Goal: Task Accomplishment & Management: Complete application form

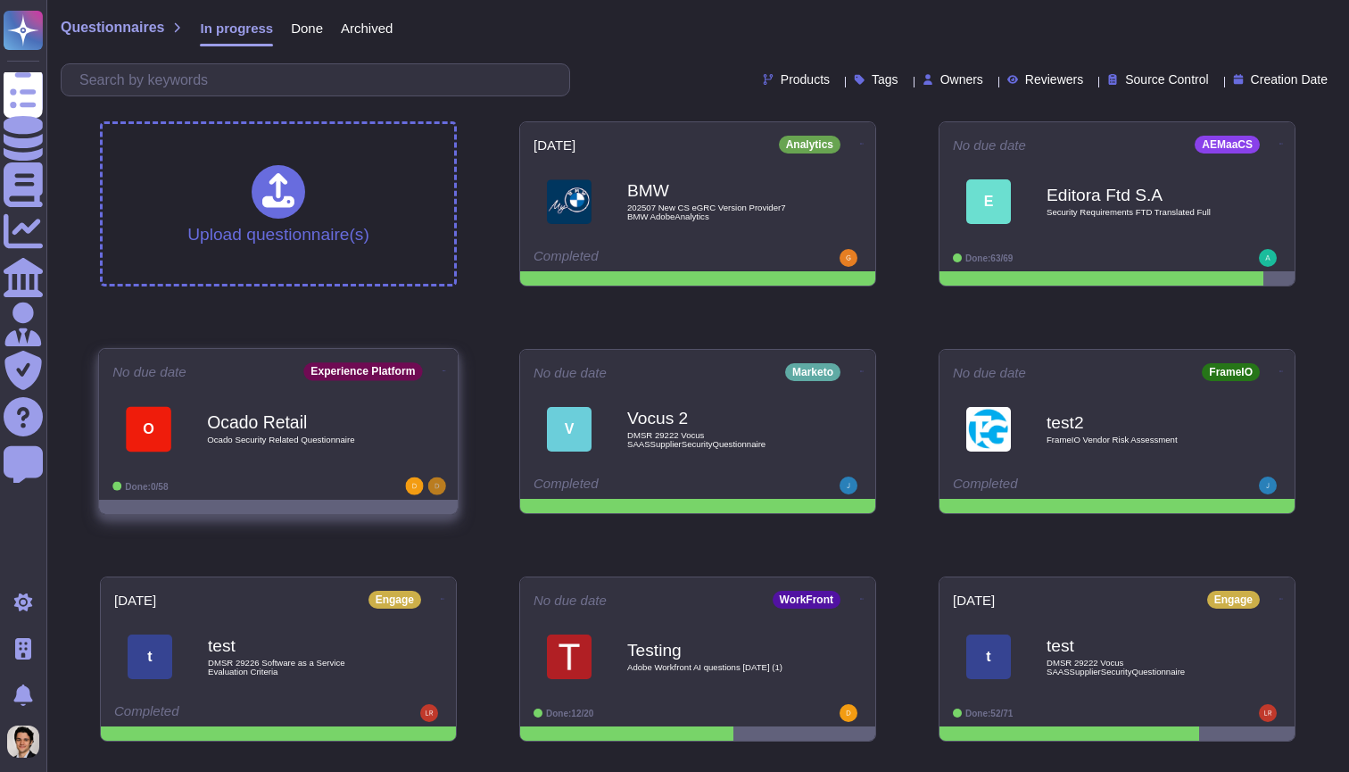
click at [349, 426] on b "Ocado Retail" at bounding box center [297, 421] width 180 height 17
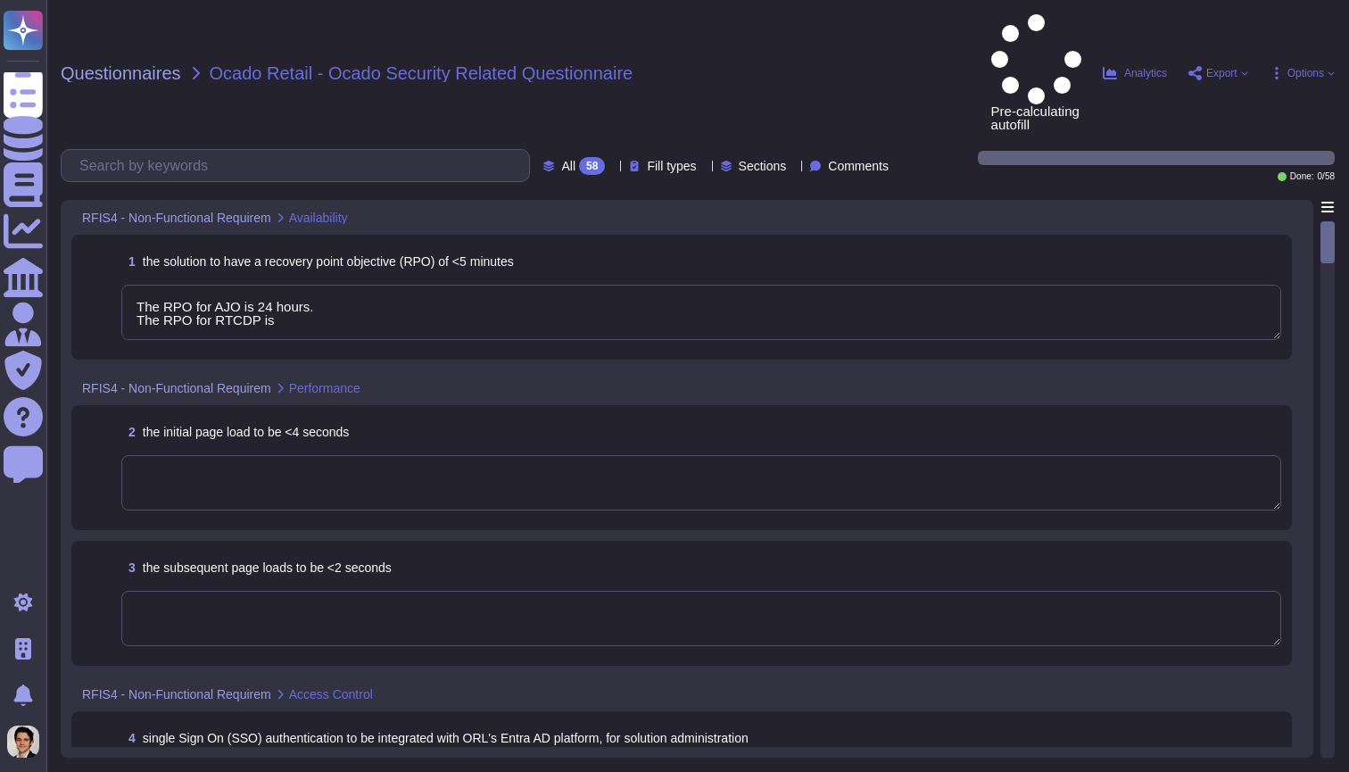
type textarea "The RPO for AJO is 24 hours. The RPO for RTCDP is"
type textarea "Adobe will integrate with any SAML 2.0 compliant identity provider (IdP). User …"
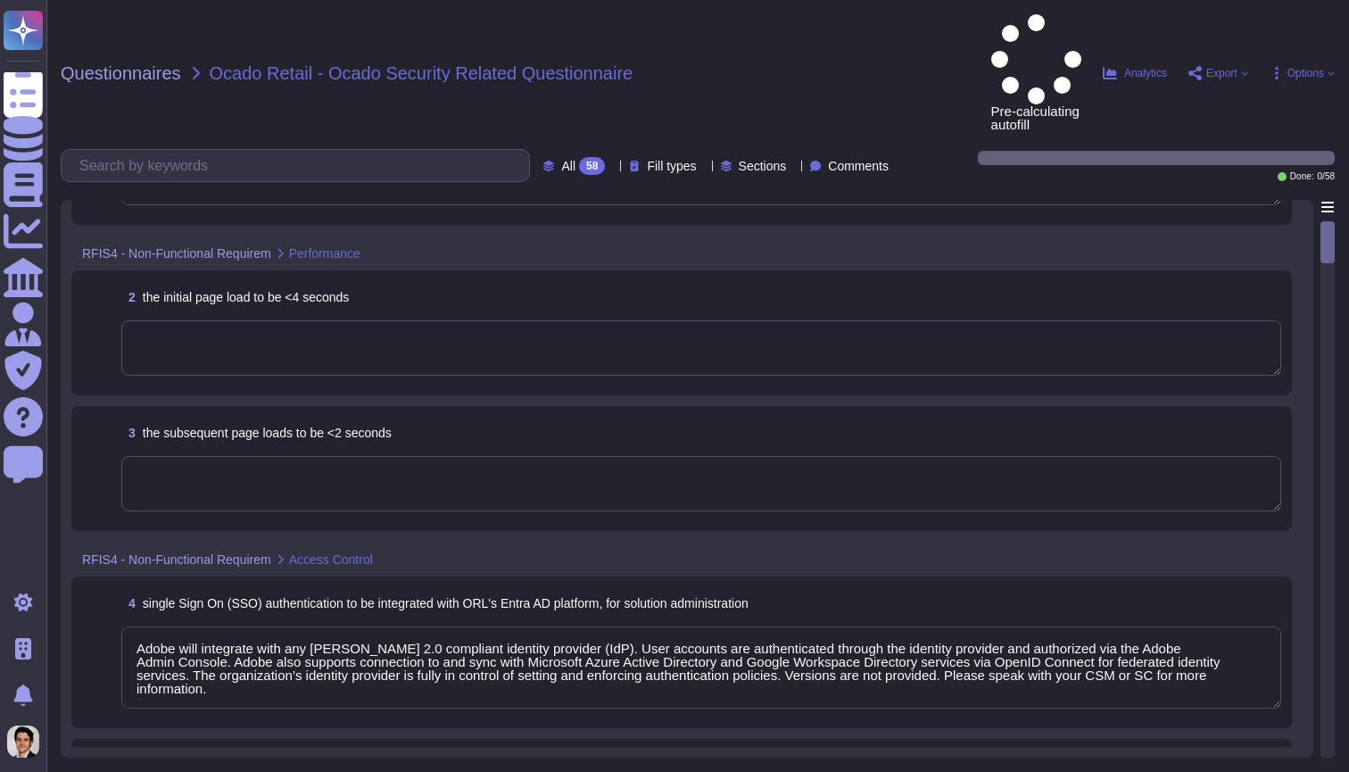
type textarea "The RPO for AJO is 24 hours. The RPO for RTCDP is"
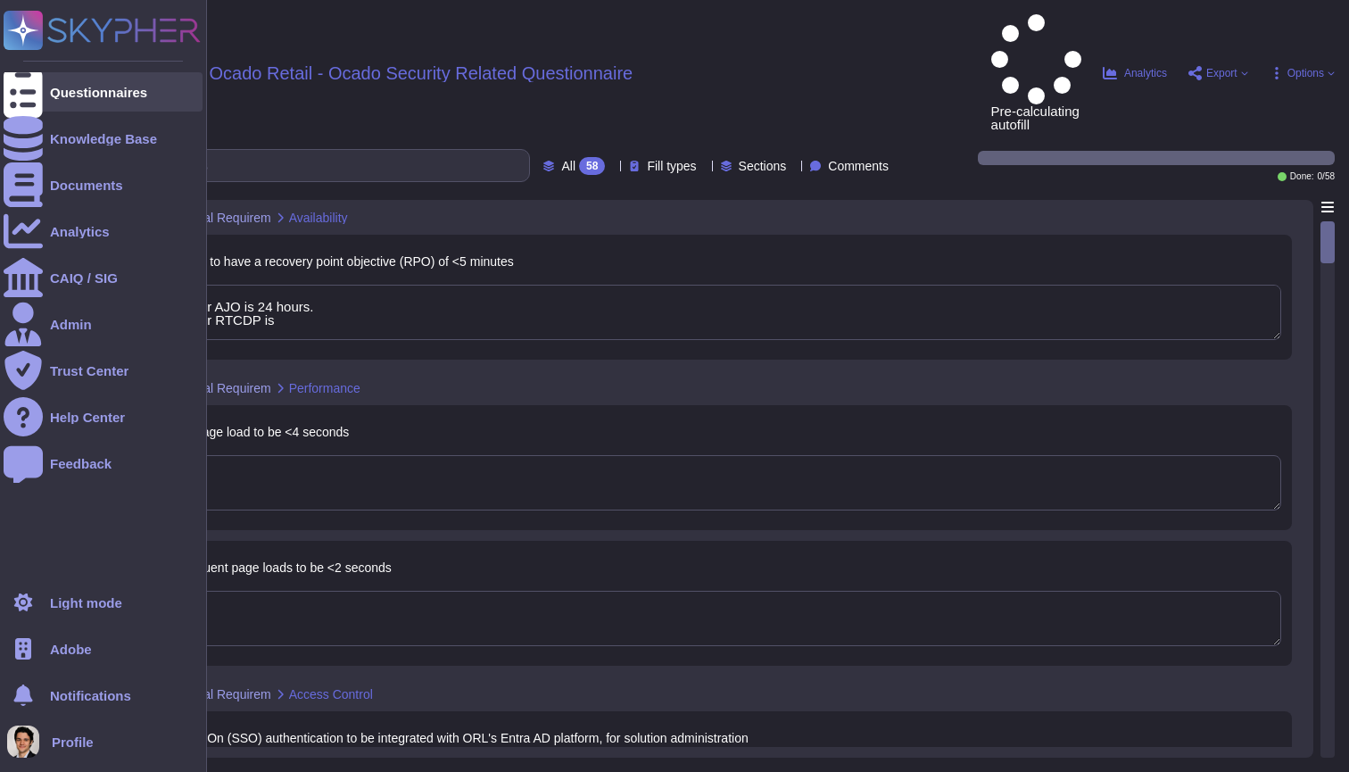
click at [75, 94] on div "Questionnaires" at bounding box center [98, 92] width 97 height 13
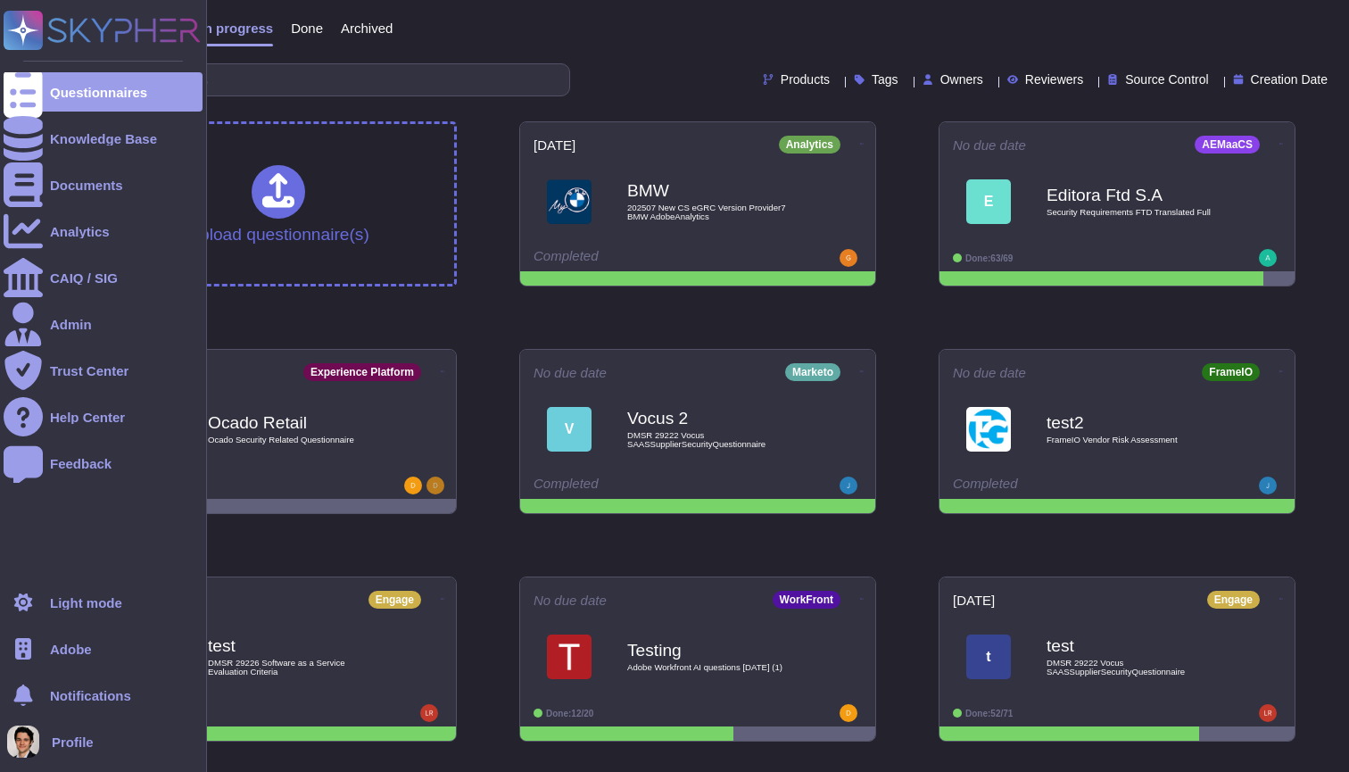
click at [39, 651] on div at bounding box center [23, 648] width 39 height 39
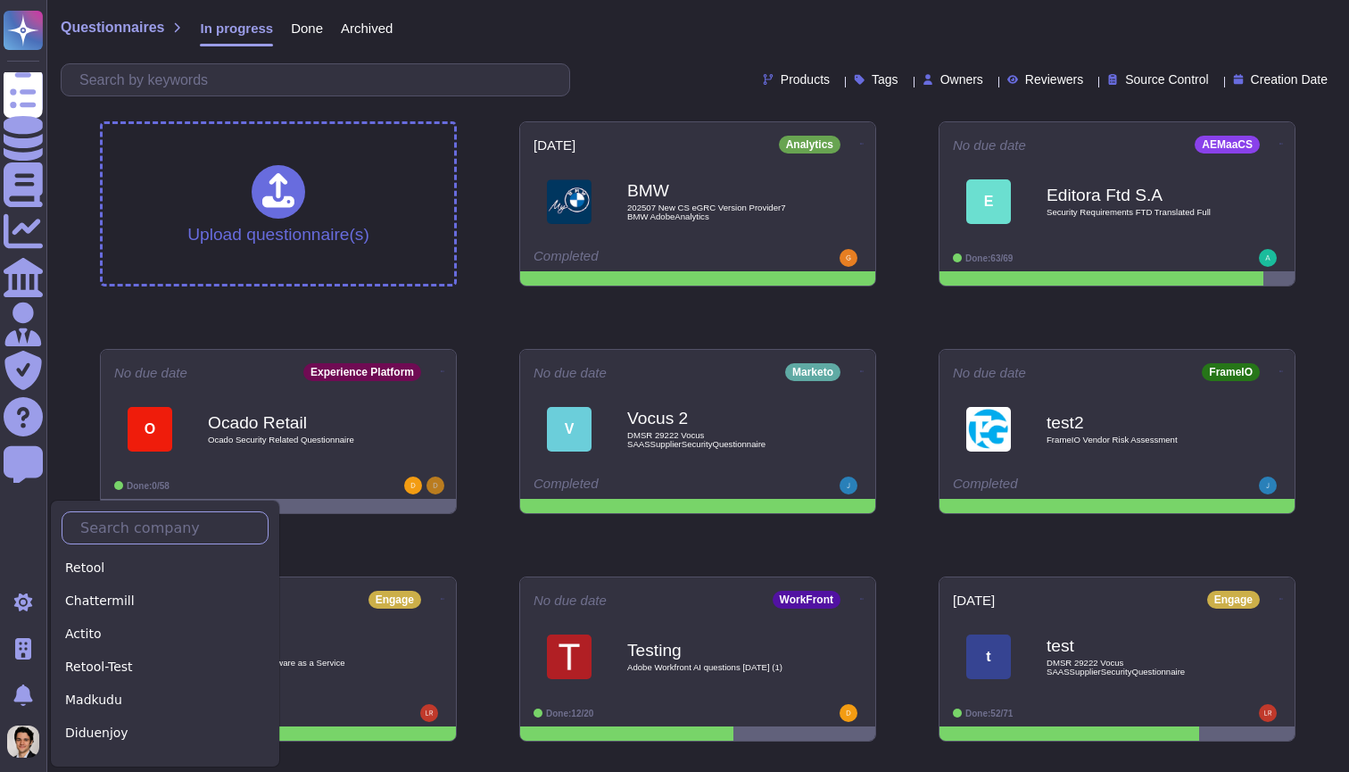
click at [139, 532] on input "text" at bounding box center [169, 527] width 196 height 31
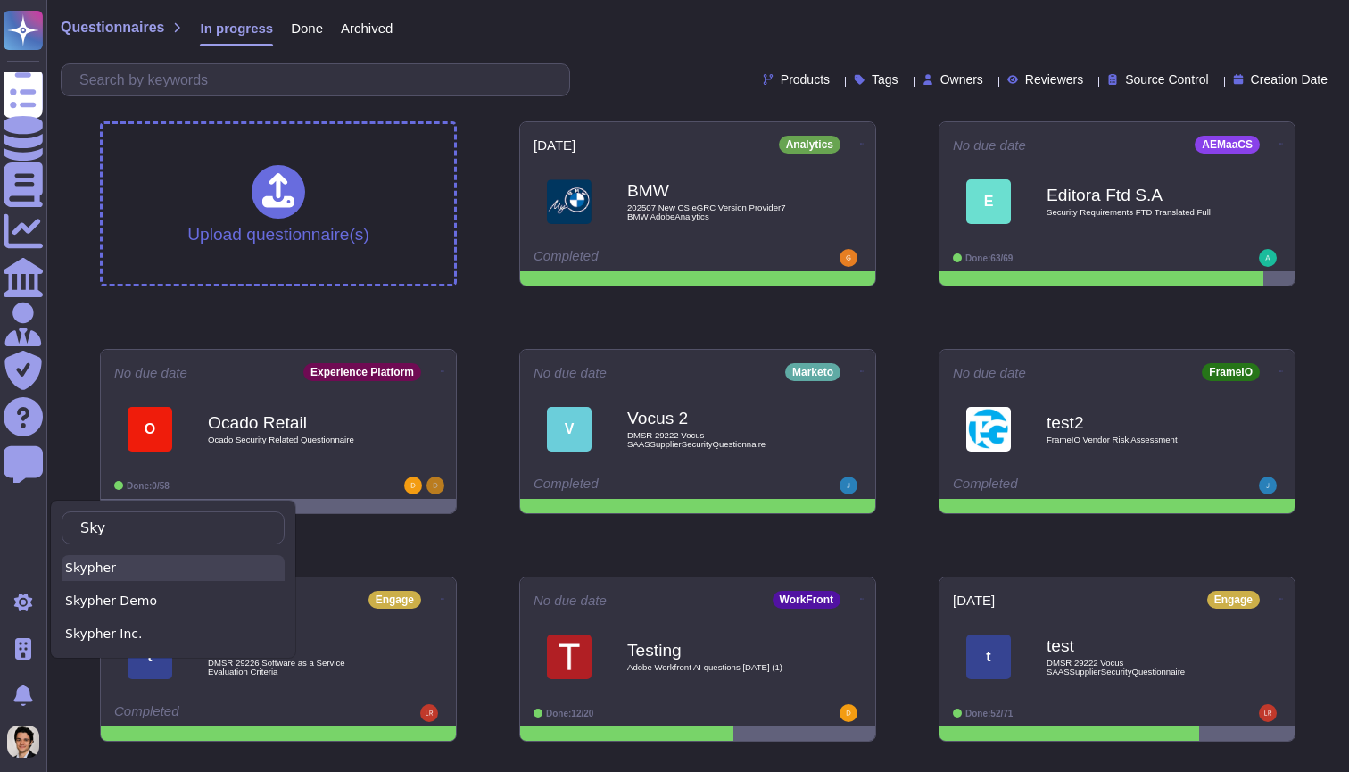
click at [104, 563] on div "Skypher" at bounding box center [173, 568] width 223 height 26
type input "Sky"
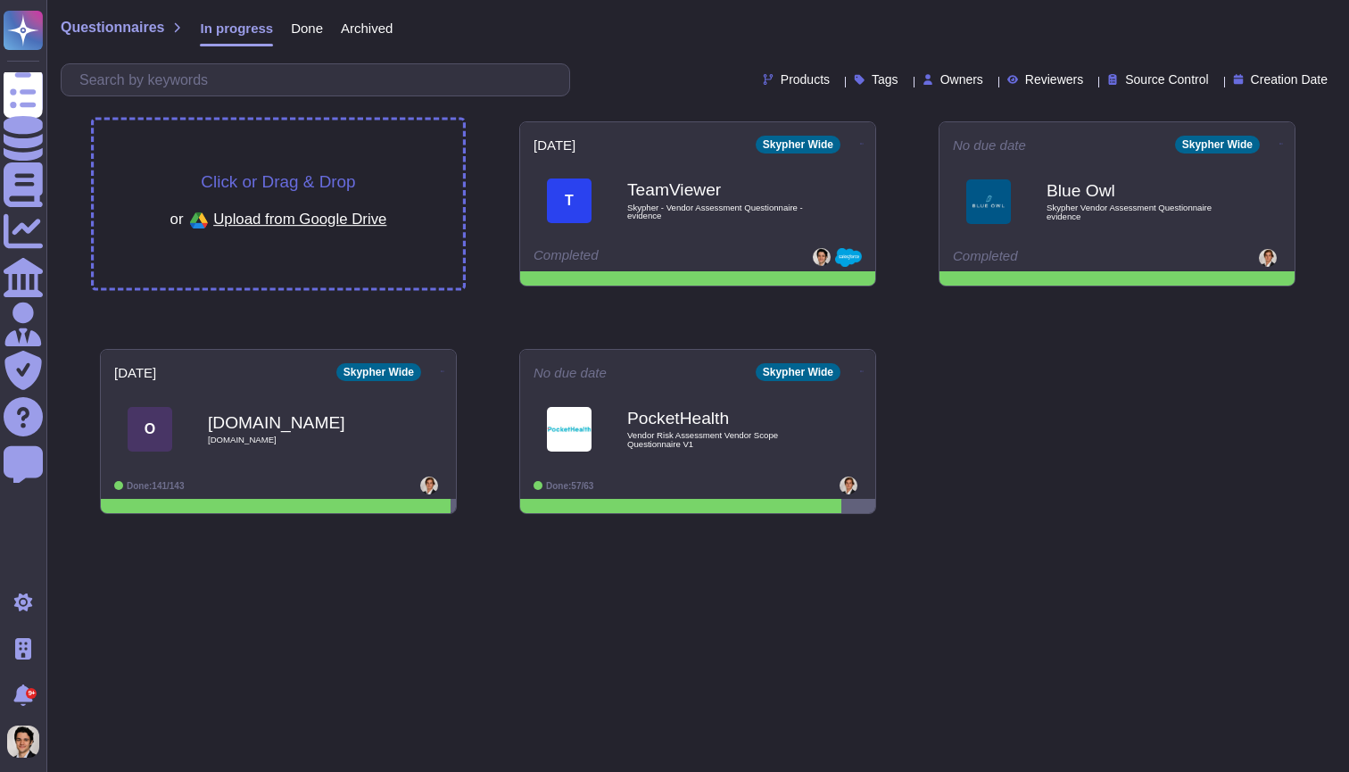
click at [323, 189] on span "Click or Drag & Drop" at bounding box center [278, 181] width 154 height 17
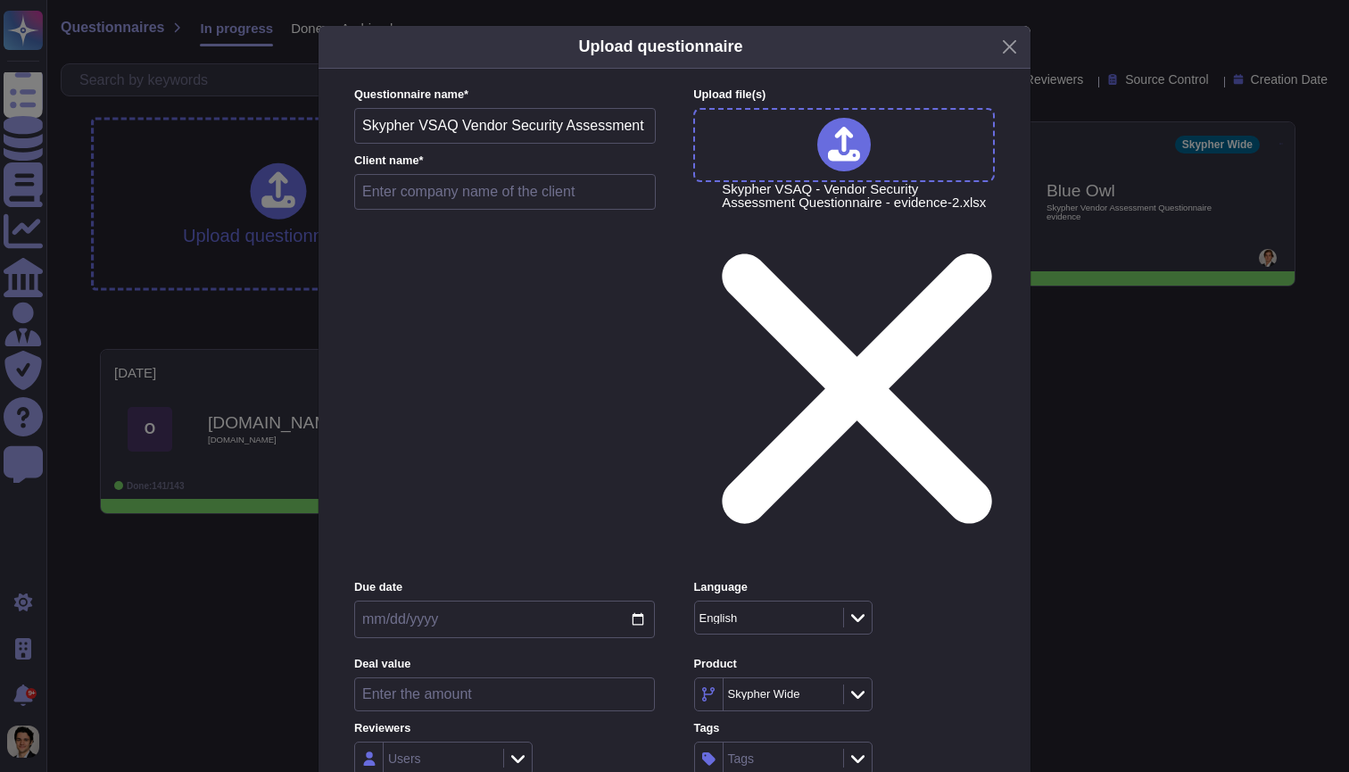
click at [473, 210] on input "text" at bounding box center [505, 192] width 302 height 36
type input "test"
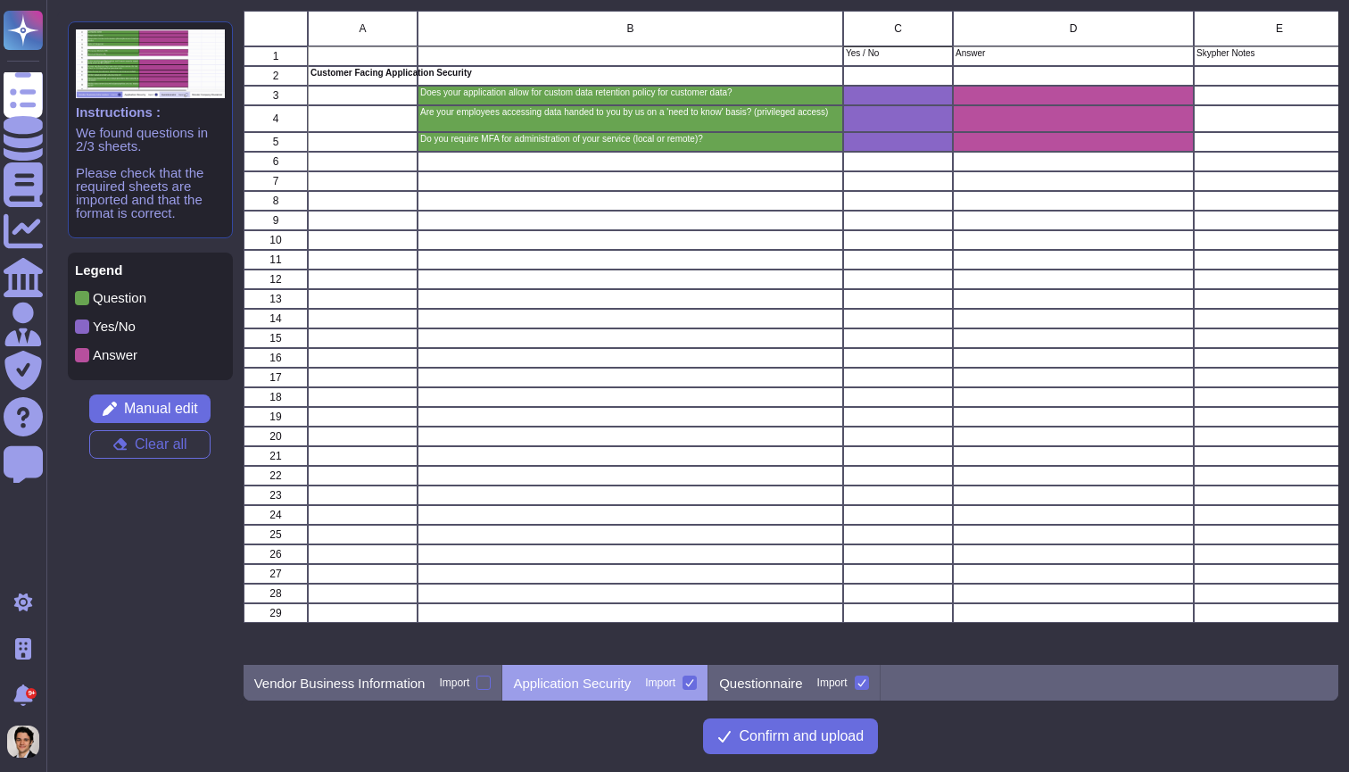
scroll to position [654, 1096]
click at [766, 671] on div "Questionnaire Import" at bounding box center [794, 683] width 171 height 36
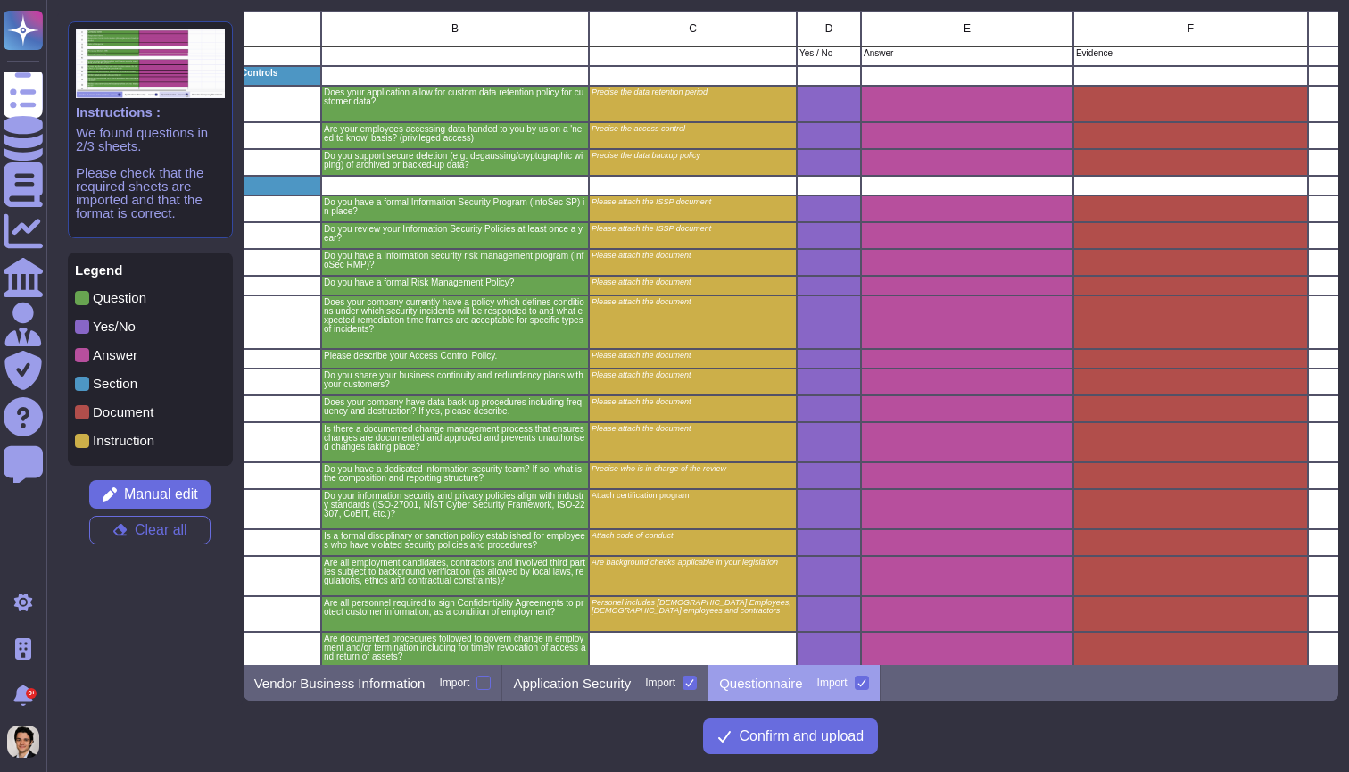
scroll to position [0, 188]
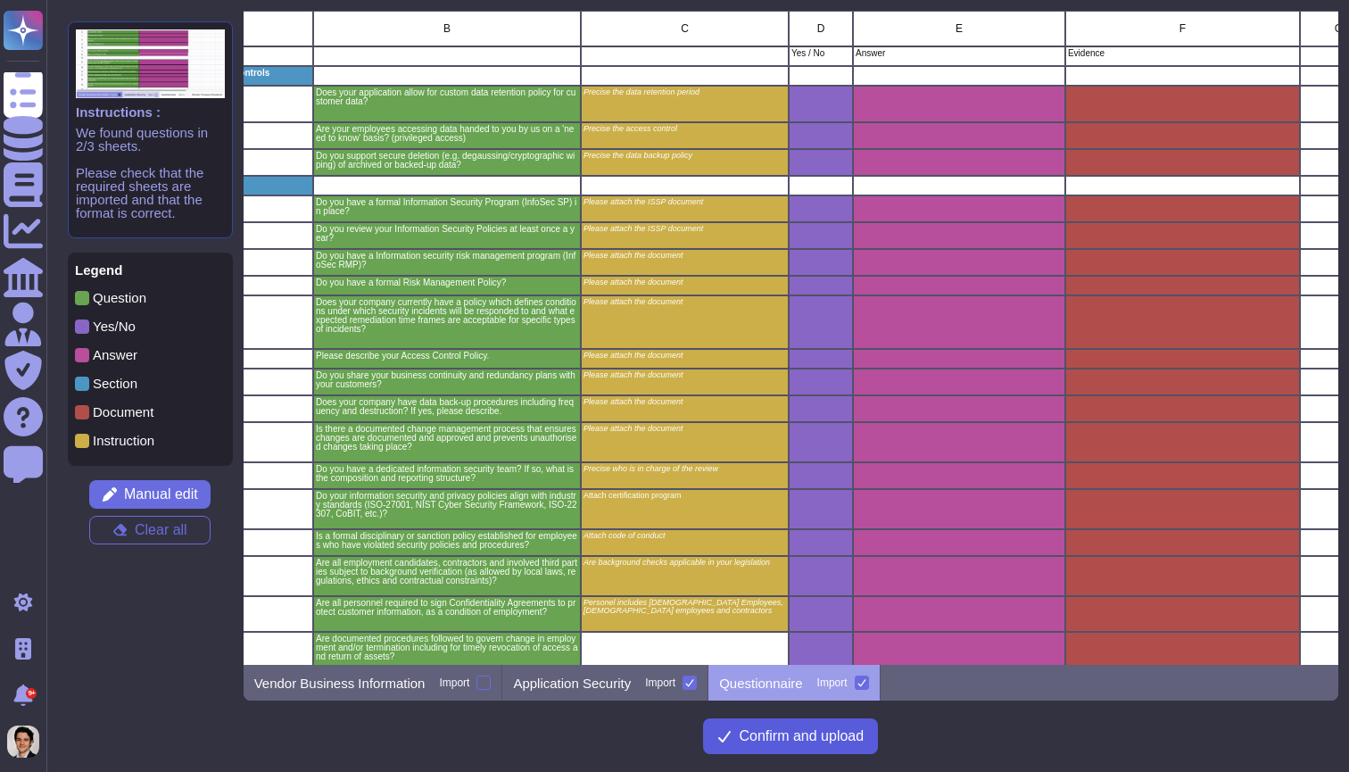
click at [831, 732] on span "Confirm and upload" at bounding box center [801, 736] width 125 height 14
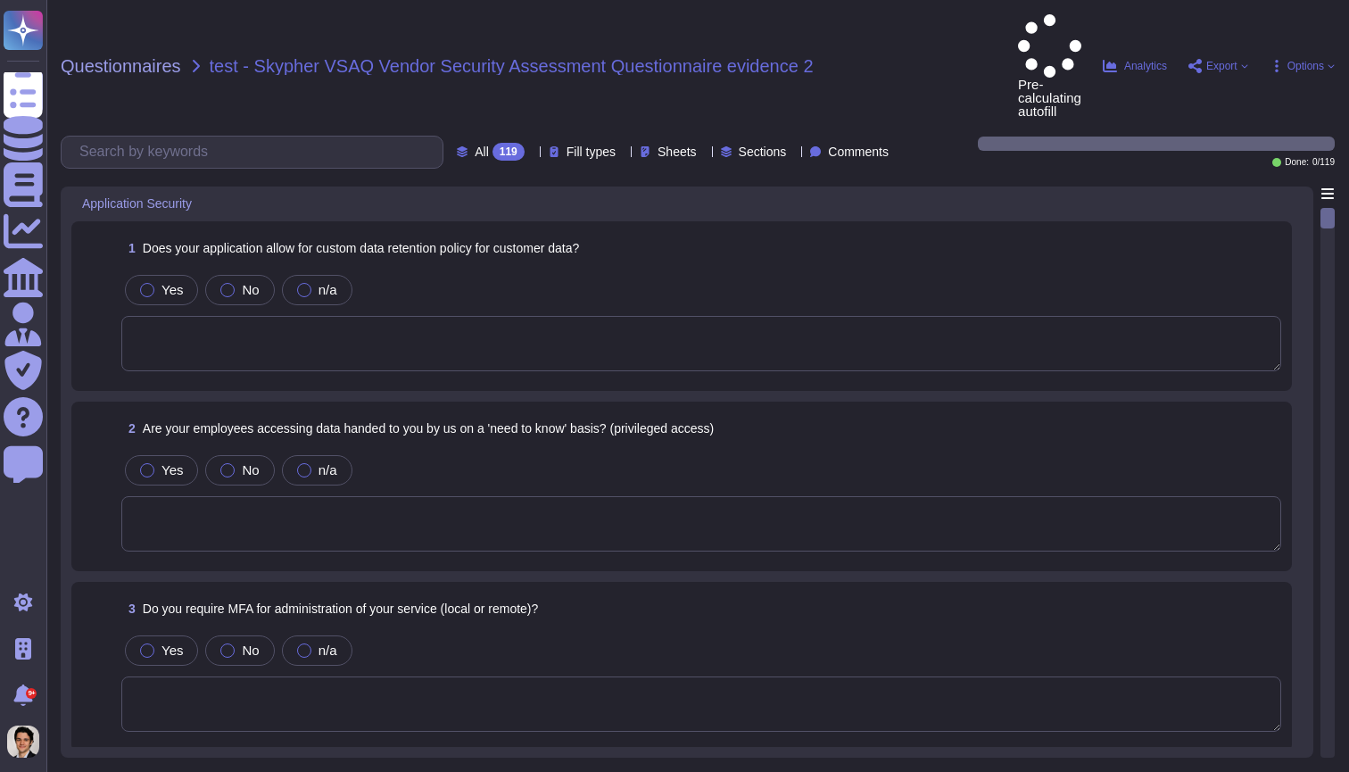
click at [1024, 316] on textarea at bounding box center [701, 343] width 1160 height 55
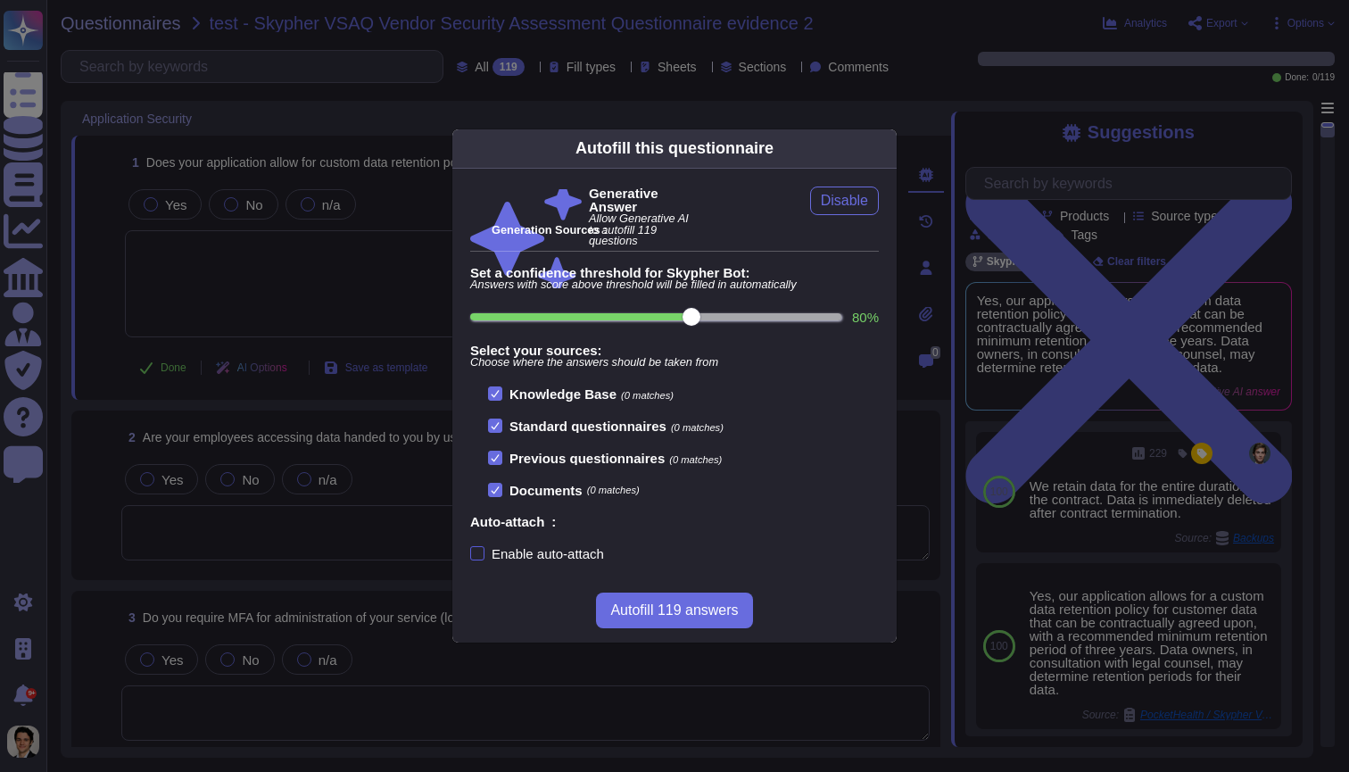
click at [561, 549] on div "Enable auto-attach" at bounding box center [548, 553] width 112 height 13
click at [0, 0] on input "Enable auto-attach" at bounding box center [0, 0] width 0 height 0
click at [692, 611] on span "Autofill 119 answers" at bounding box center [674, 610] width 128 height 14
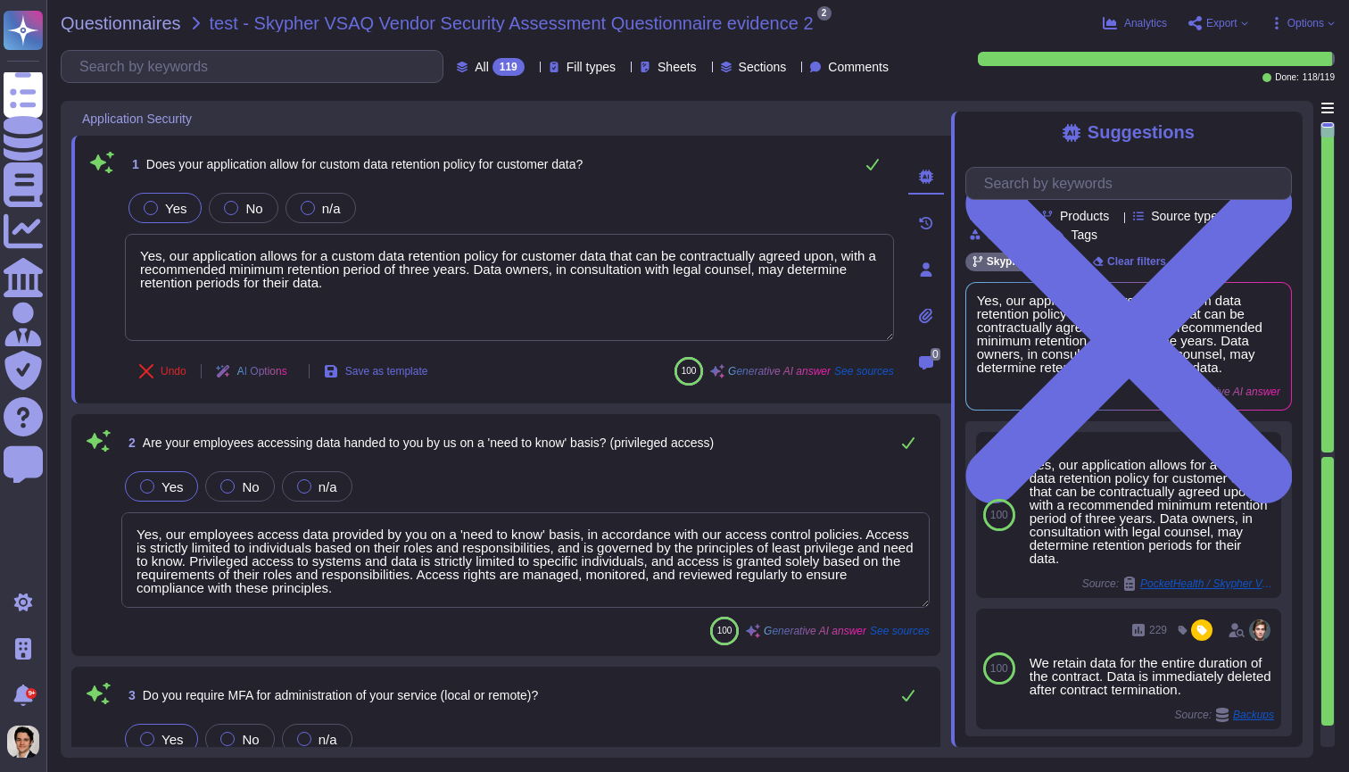
type textarea "Yes, our application allows for a custom data retention policy for customer dat…"
type textarea "Yes, our employees access data provided by you on a 'need to know' basis, in ac…"
type textarea "Yes, we require Multi-Factor Authentication (MFA) for the administration of our…"
type textarea "Yes, our application allows for a custom data retention policy for customer dat…"
type textarea "Yes, our employees access data provided by you on a 'need to know' basis, in ac…"
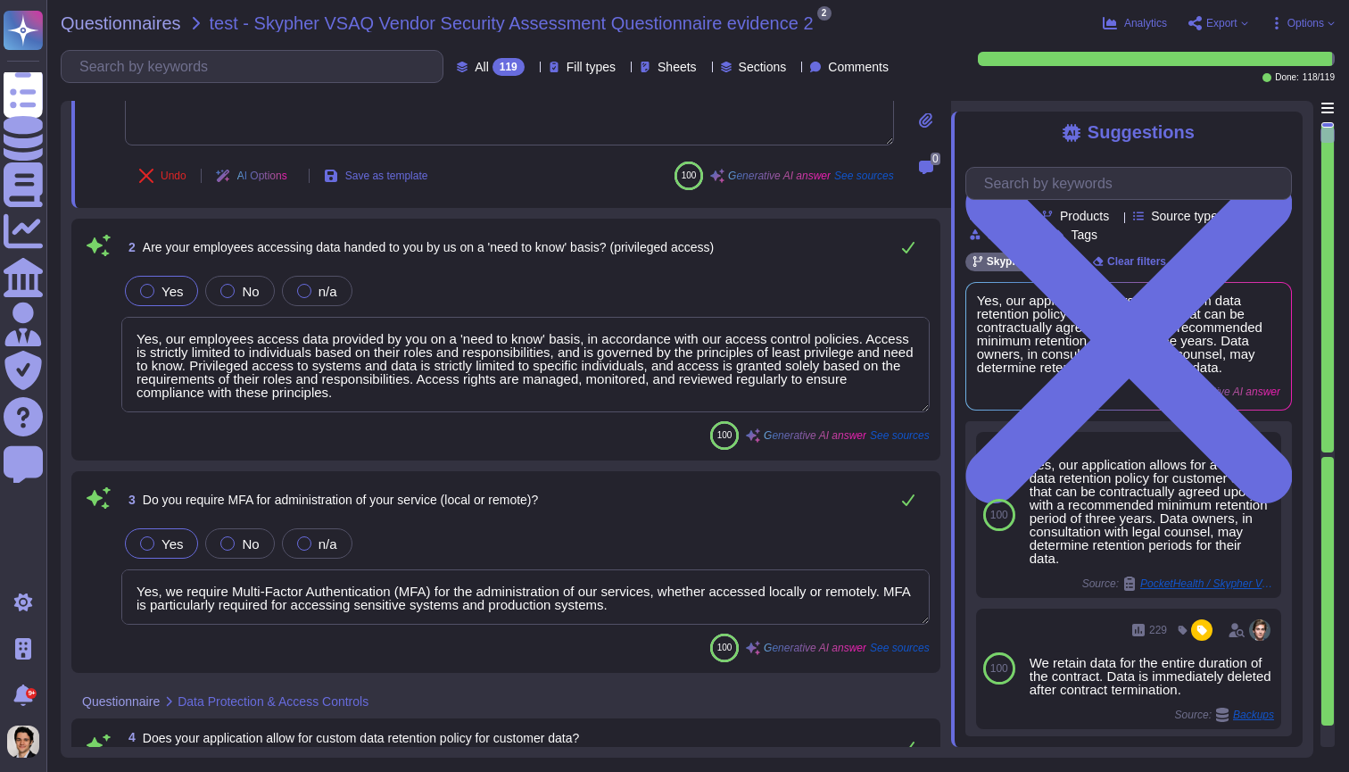
type textarea "Yes, we support secure deletion of archived or backed-up data through our Data …"
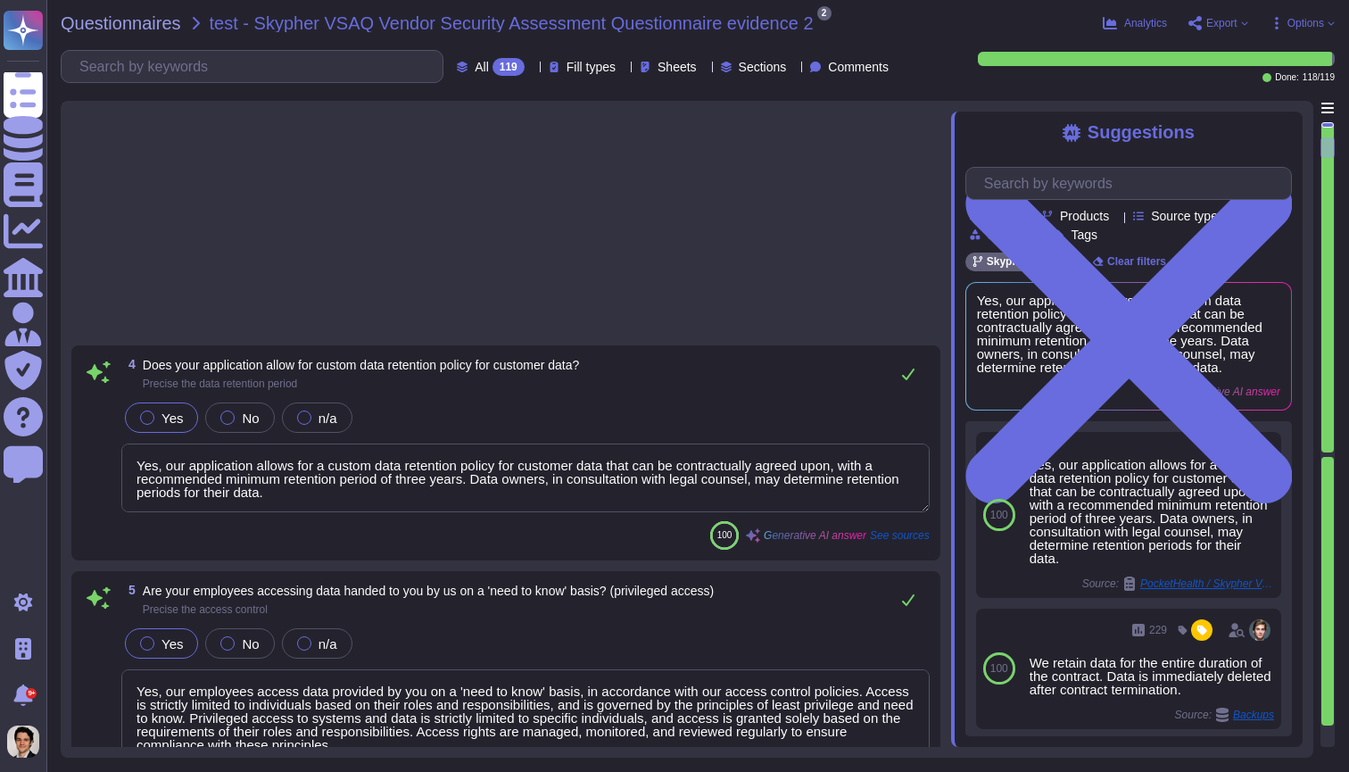
type textarea "Yes, Skypher has a formal Information Security Program (InfoSec SP) in place. T…"
type textarea "Yes, Skypher reviews its Information Security Policies at least once a year. Ma…"
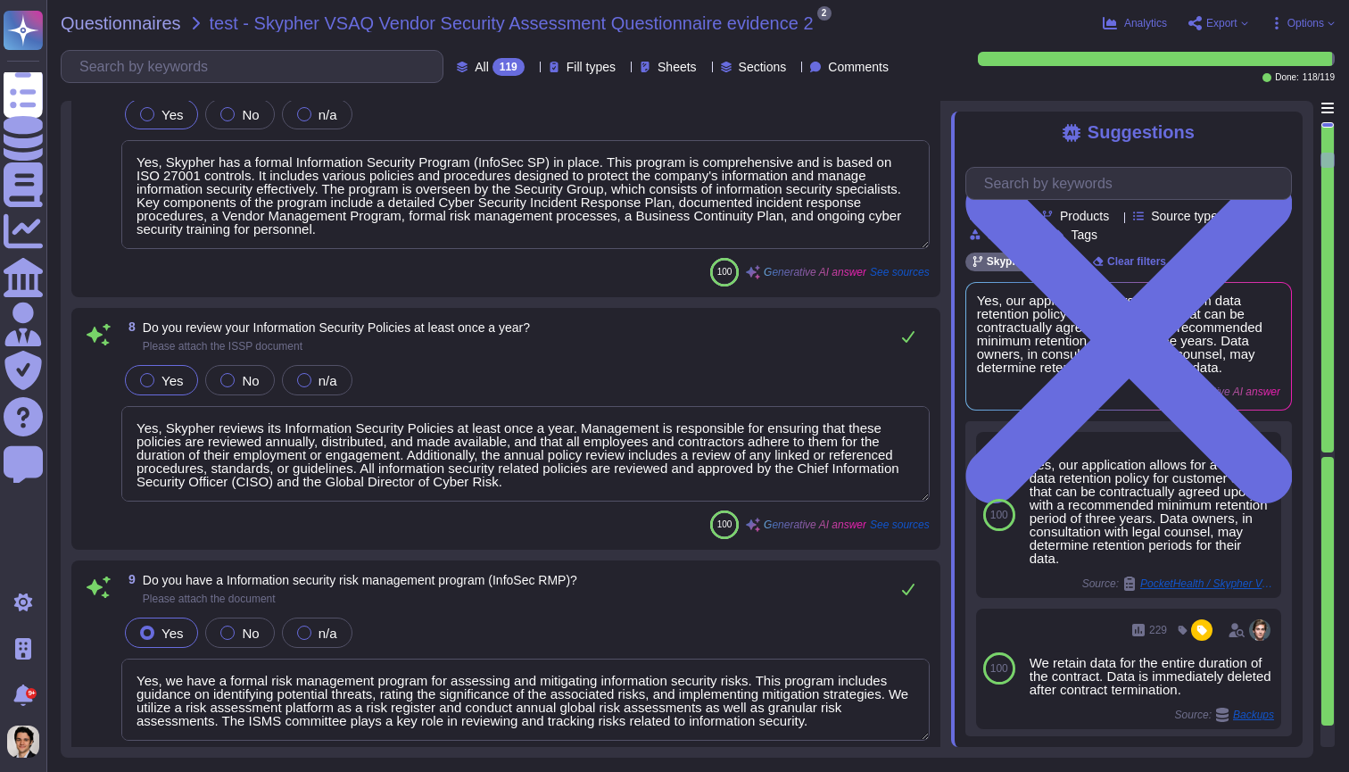
type textarea "Yes, we have a formal risk management program for assessing and mitigating info…"
type textarea "Yes, Skypher, INC. has a formal Risk Management Policy designed to ensure that …"
type textarea "Yes, [PERSON_NAME] has a detailed, comprehensive Cyber Security Incident Respon…"
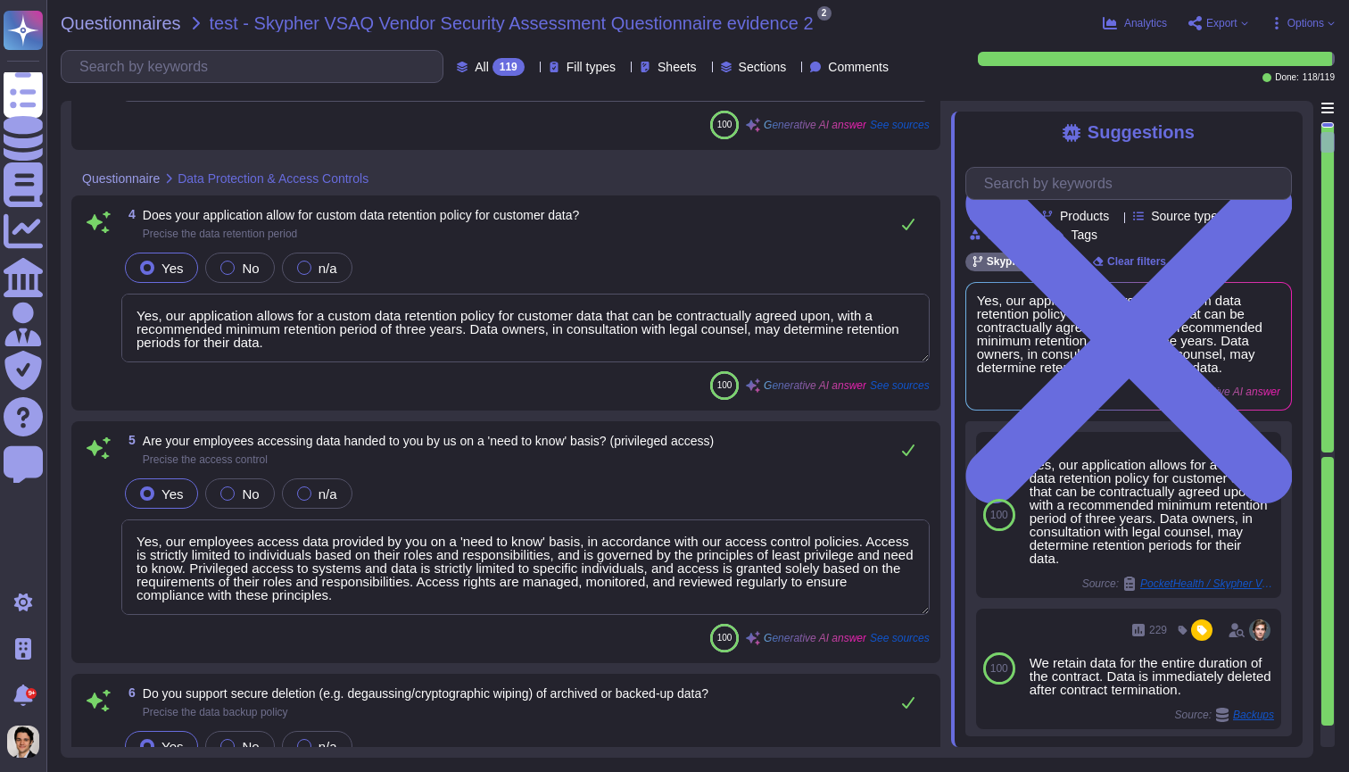
type textarea "Yes, our employees access data provided by you on a 'need to know' basis, in ac…"
type textarea "Yes, we require Multi-Factor Authentication (MFA) for the administration of our…"
type textarea "Yes, our application allows for a custom data retention policy for customer dat…"
type textarea "Yes, our employees access data provided by you on a 'need to know' basis, in ac…"
type textarea "Yes, we support secure deletion of archived or backed-up data through our Data …"
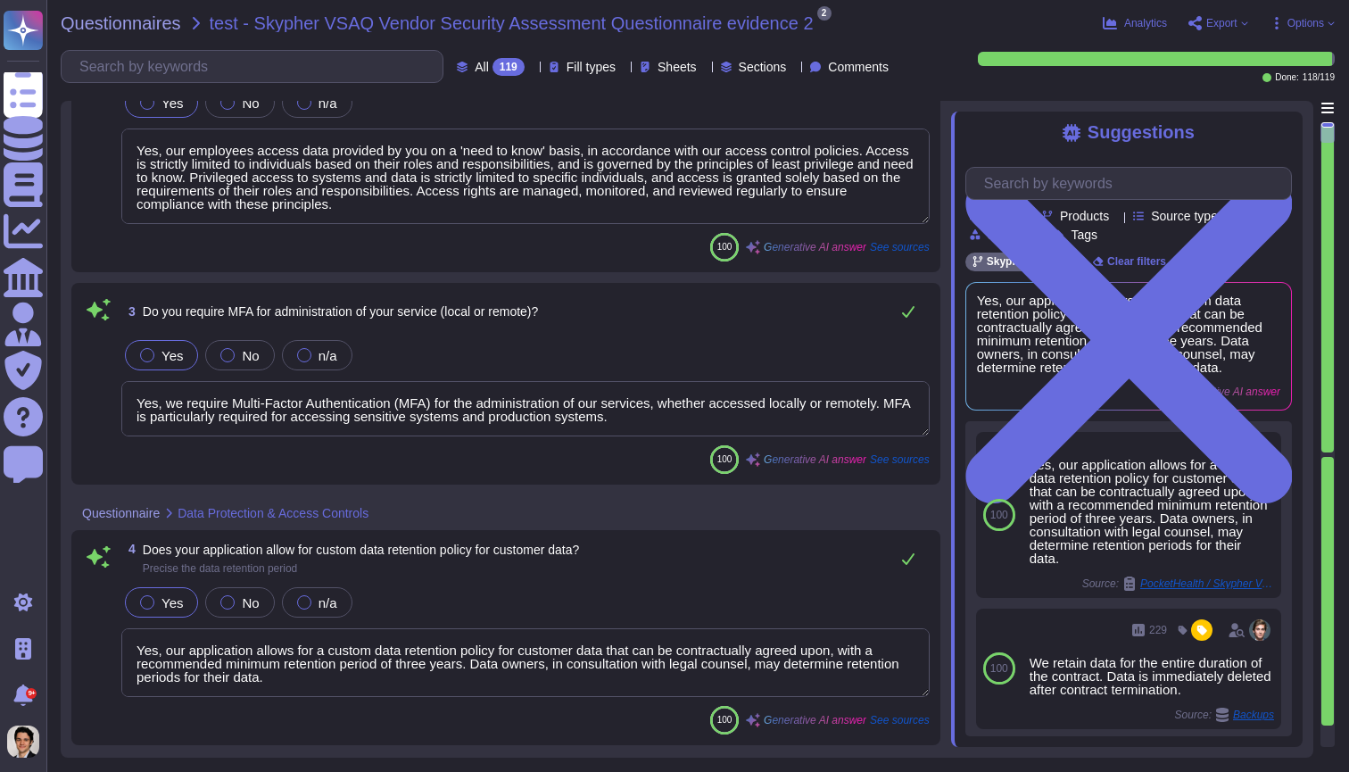
type textarea "Yes, our application allows for a custom data retention policy for customer dat…"
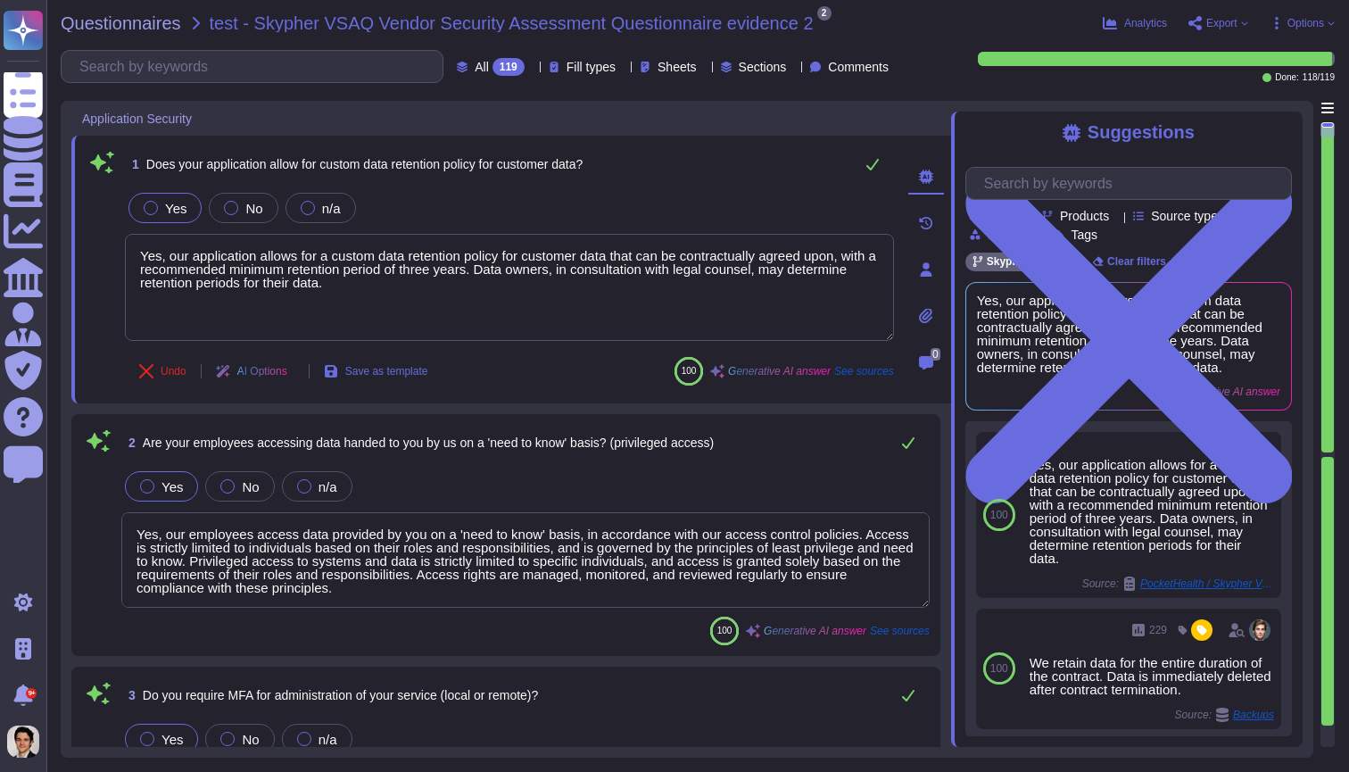
click at [821, 25] on icon at bounding box center [821, 25] width 0 height 0
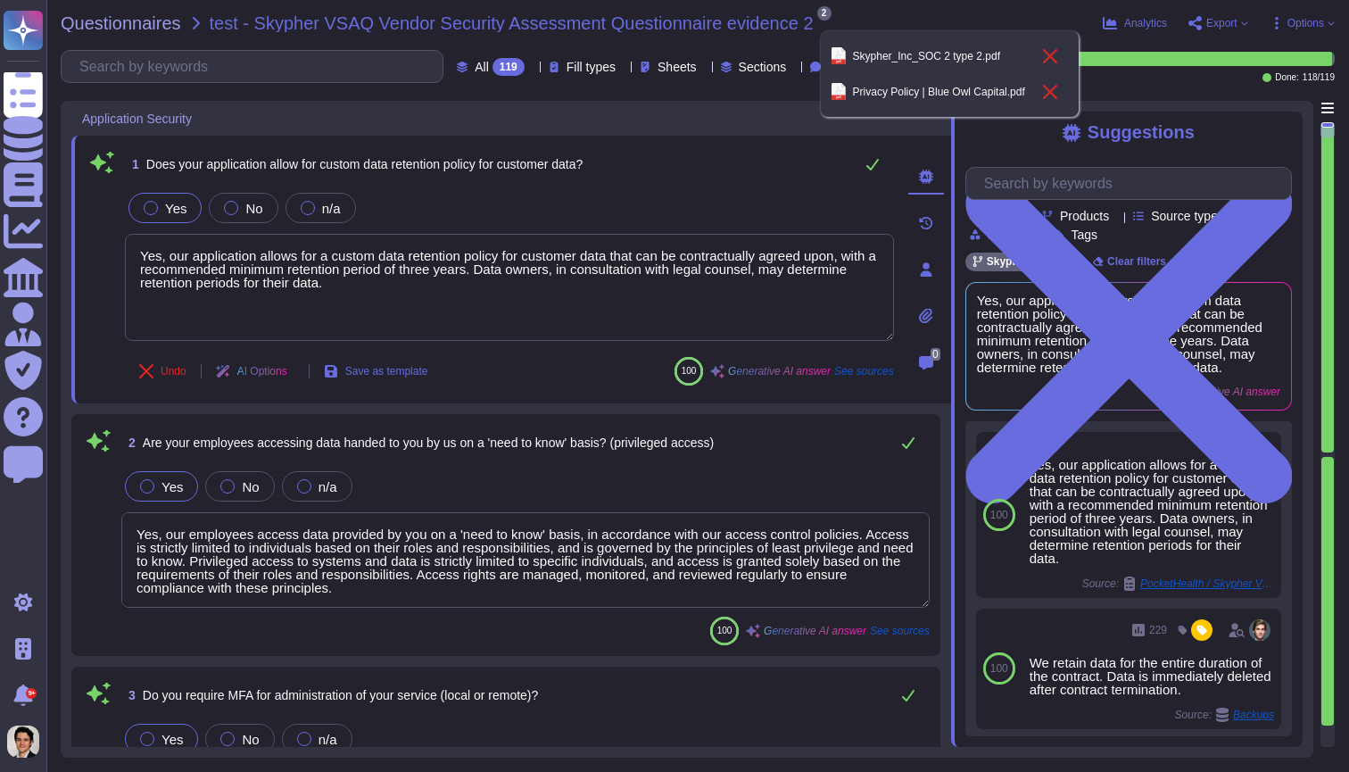
click at [821, 25] on icon at bounding box center [821, 25] width 0 height 0
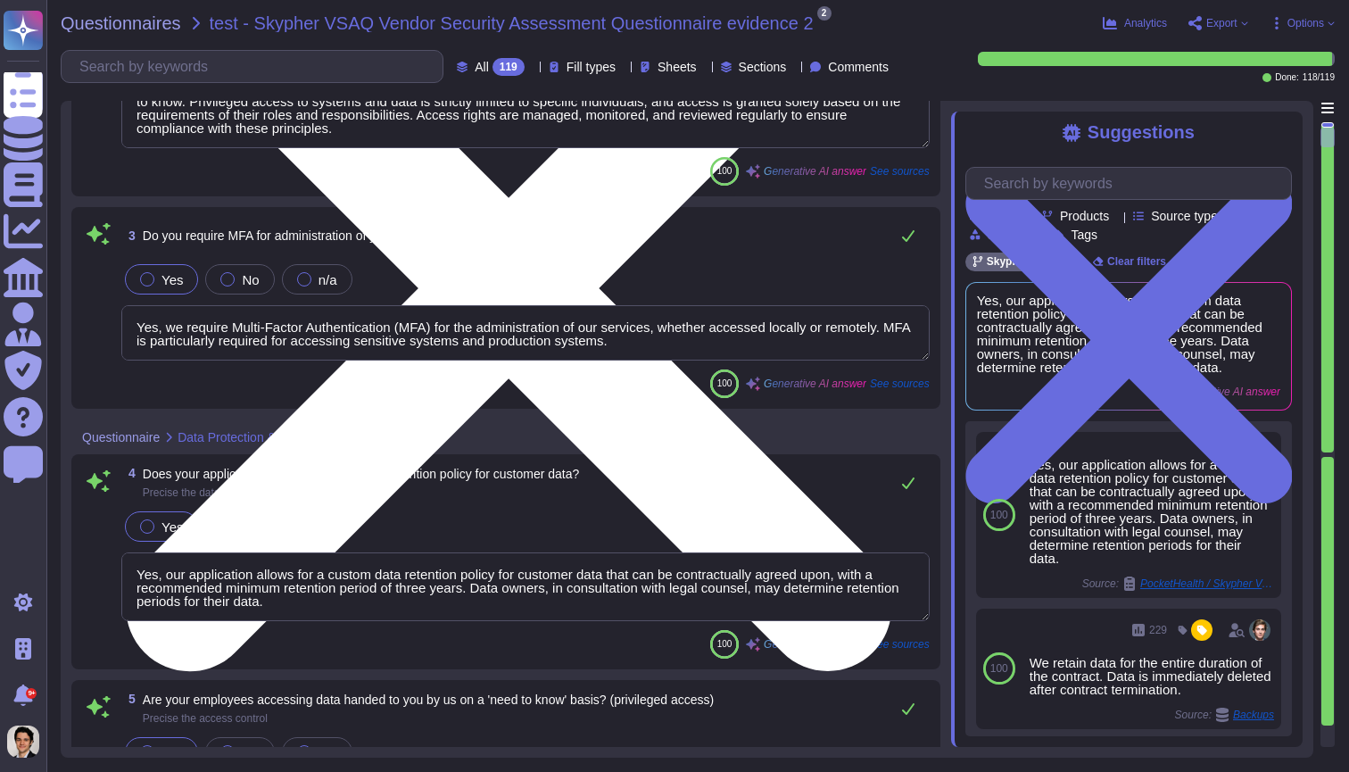
type textarea "Yes, we support secure deletion of archived or backed-up data through our Data …"
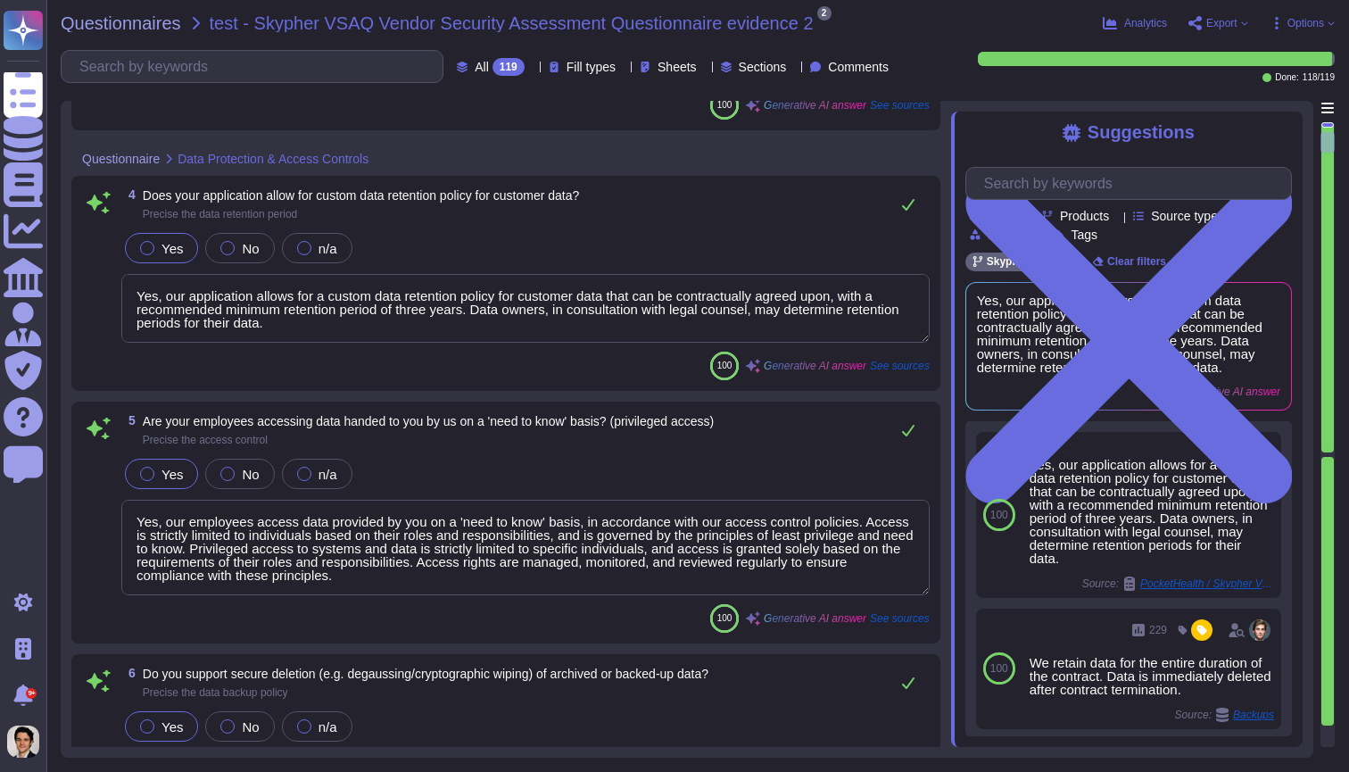
type textarea "Yes, Skypher has a formal Information Security Program (InfoSec SP) in place. T…"
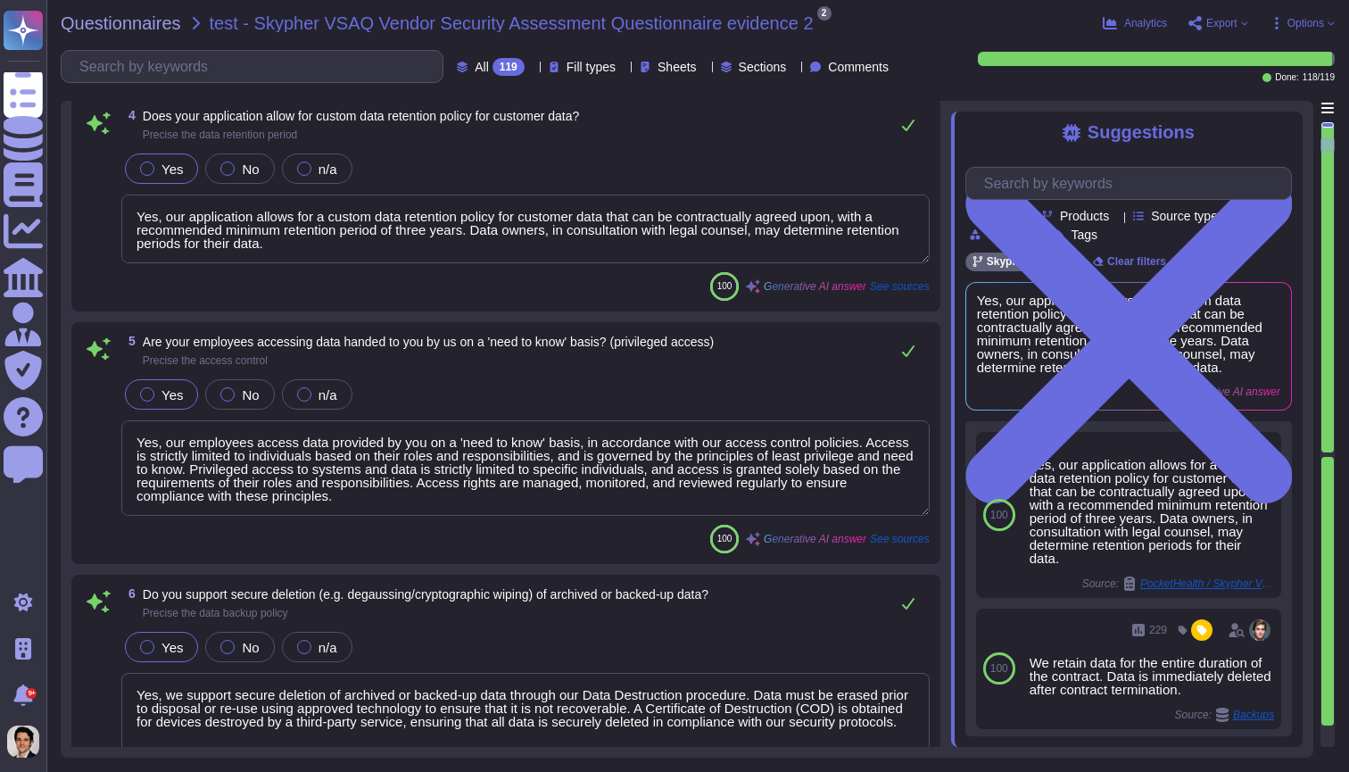
type textarea "Yes, Skypher reviews its Information Security Policies at least once a year. Ma…"
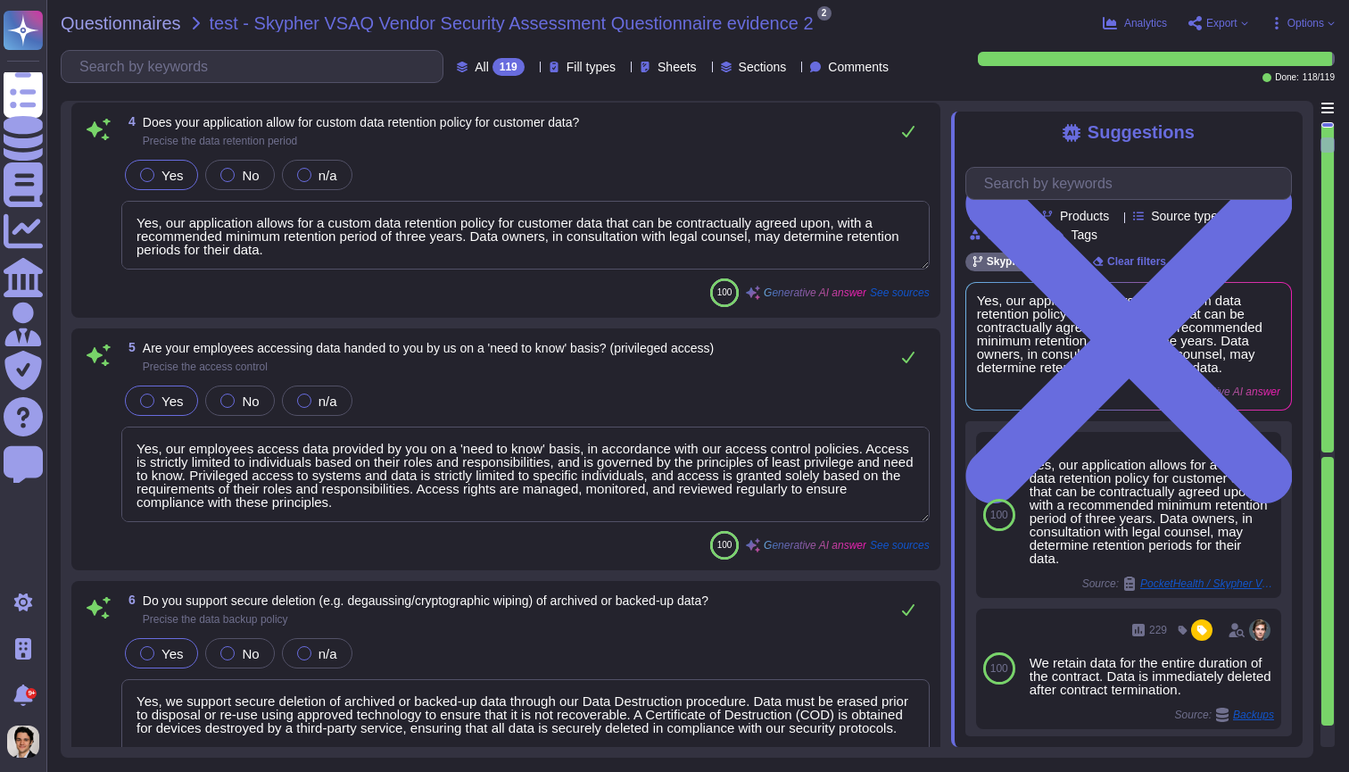
scroll to position [2, 0]
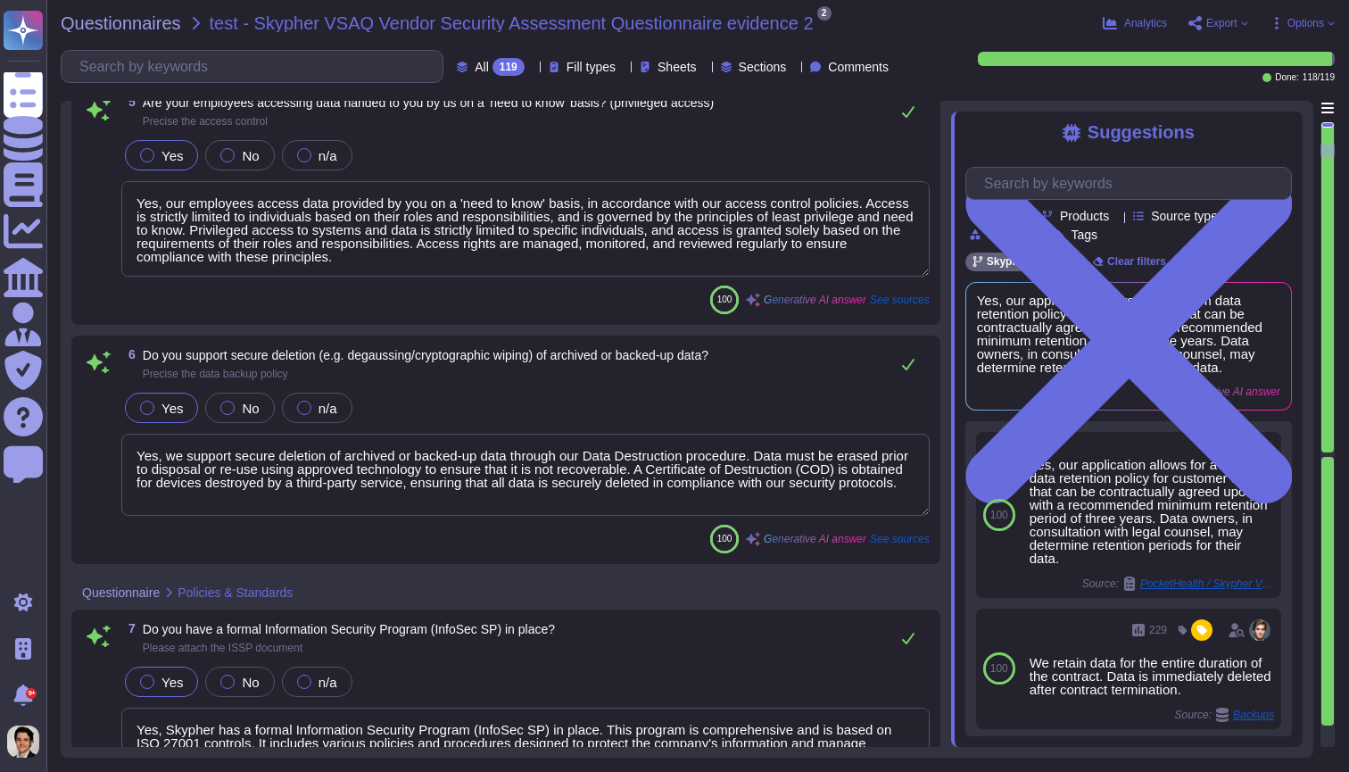
type textarea "Yes, we have a formal risk management program for assessing and mitigating info…"
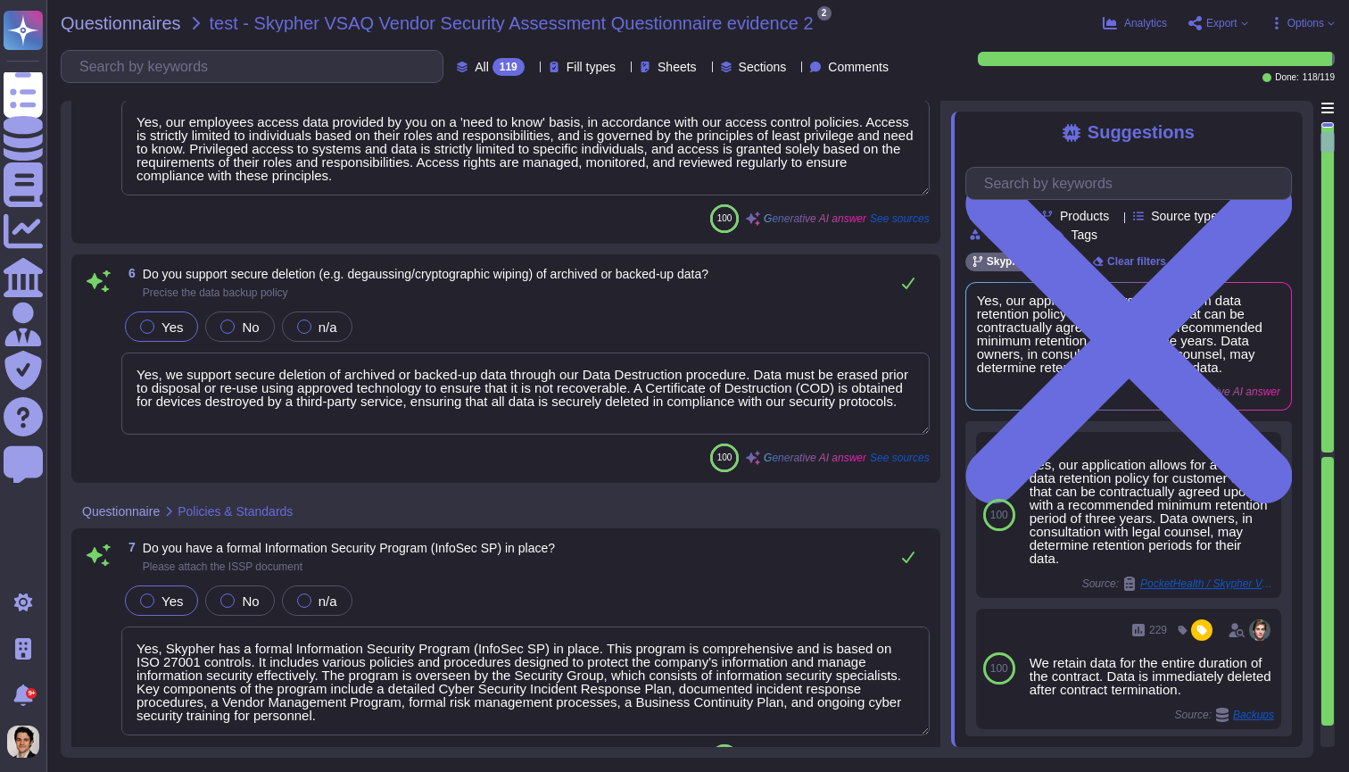
type textarea "Yes, our employees access data provided by you on a 'need to know' basis, in ac…"
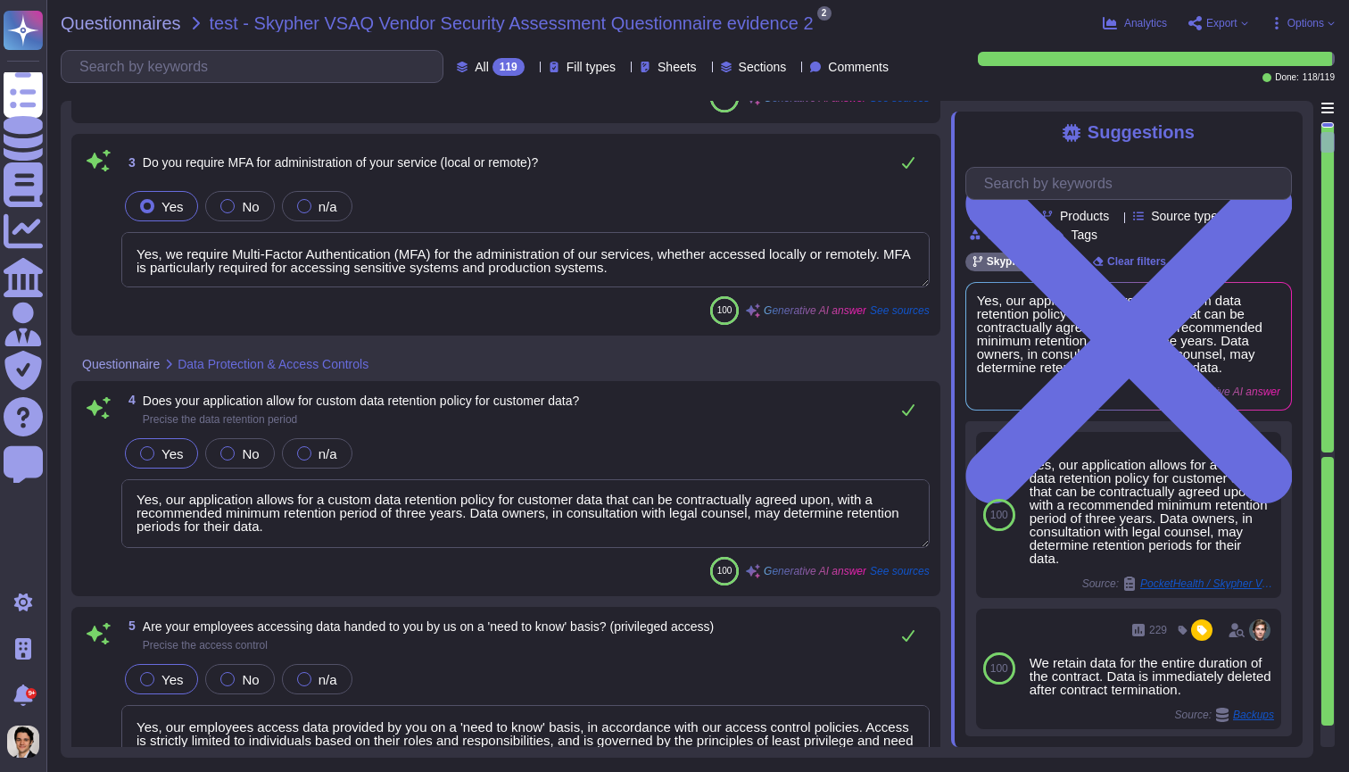
type textarea "Yes, we require Multi-Factor Authentication (MFA) for the administration of our…"
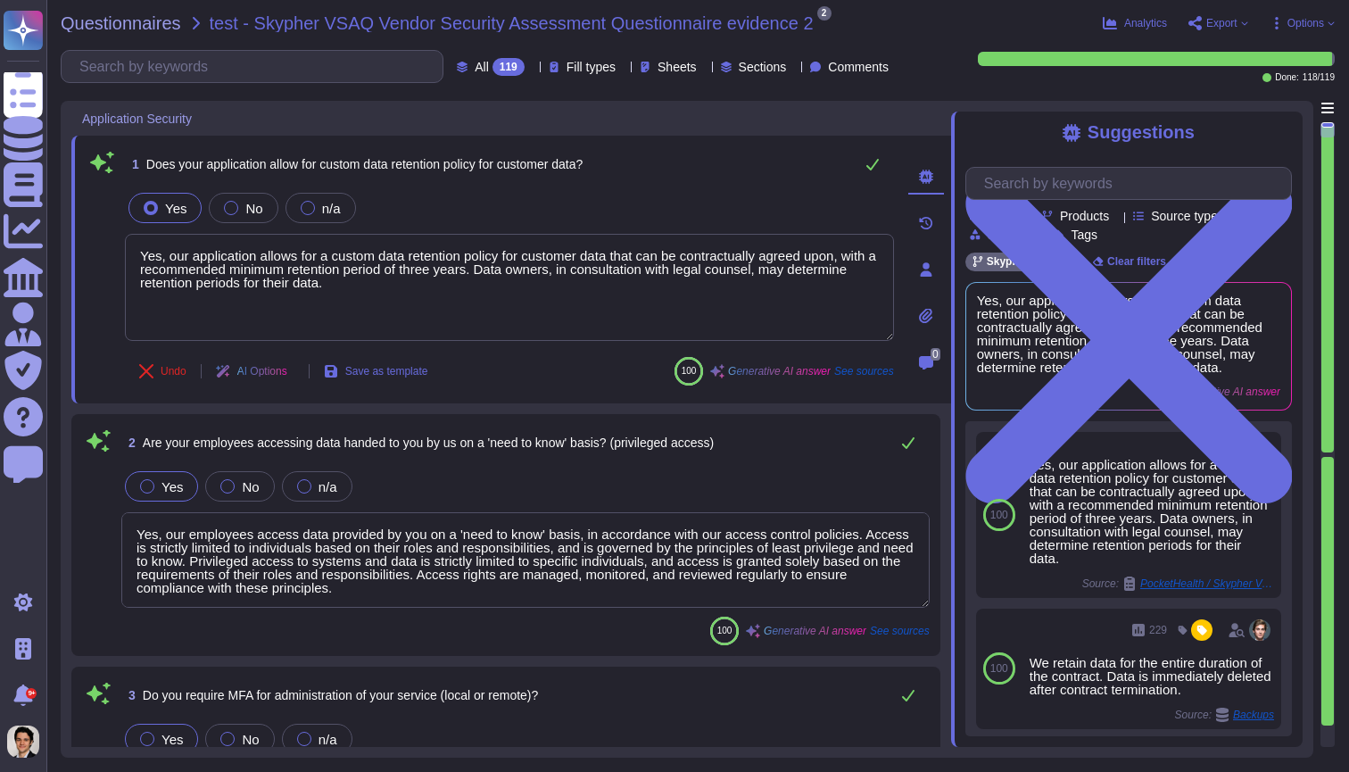
type textarea "Yes, our application allows for a custom data retention policy for customer dat…"
click at [1297, 26] on span "Options" at bounding box center [1306, 23] width 37 height 11
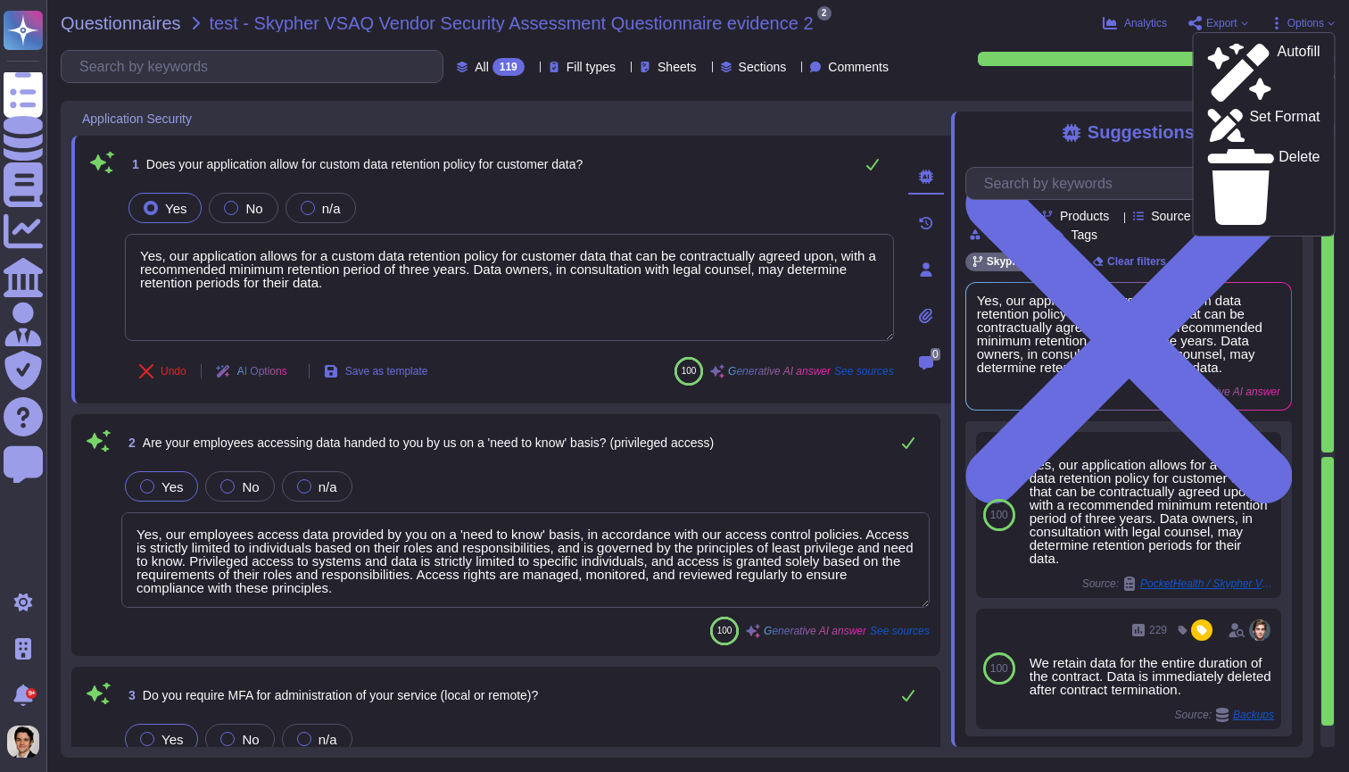
click at [1210, 29] on span "Export" at bounding box center [1219, 23] width 60 height 14
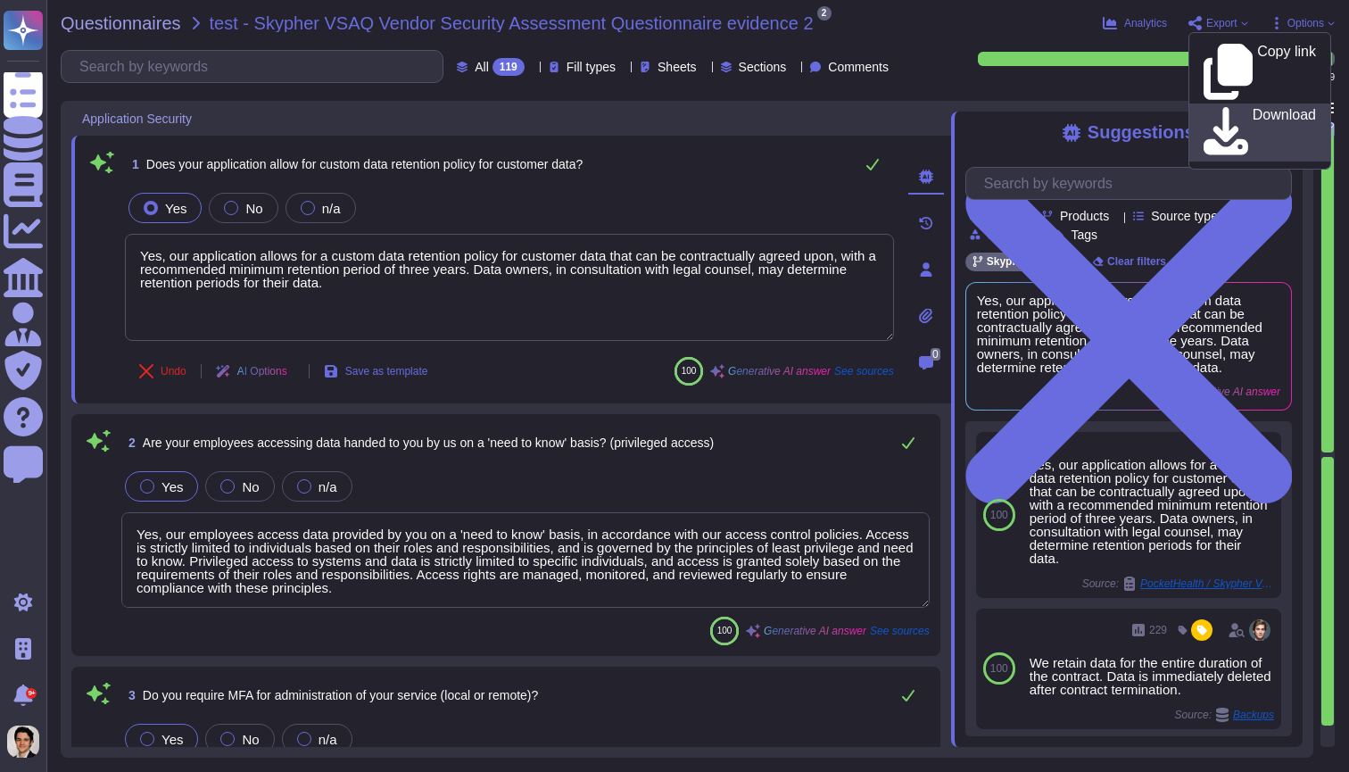
click at [1223, 104] on link "Download" at bounding box center [1260, 133] width 141 height 58
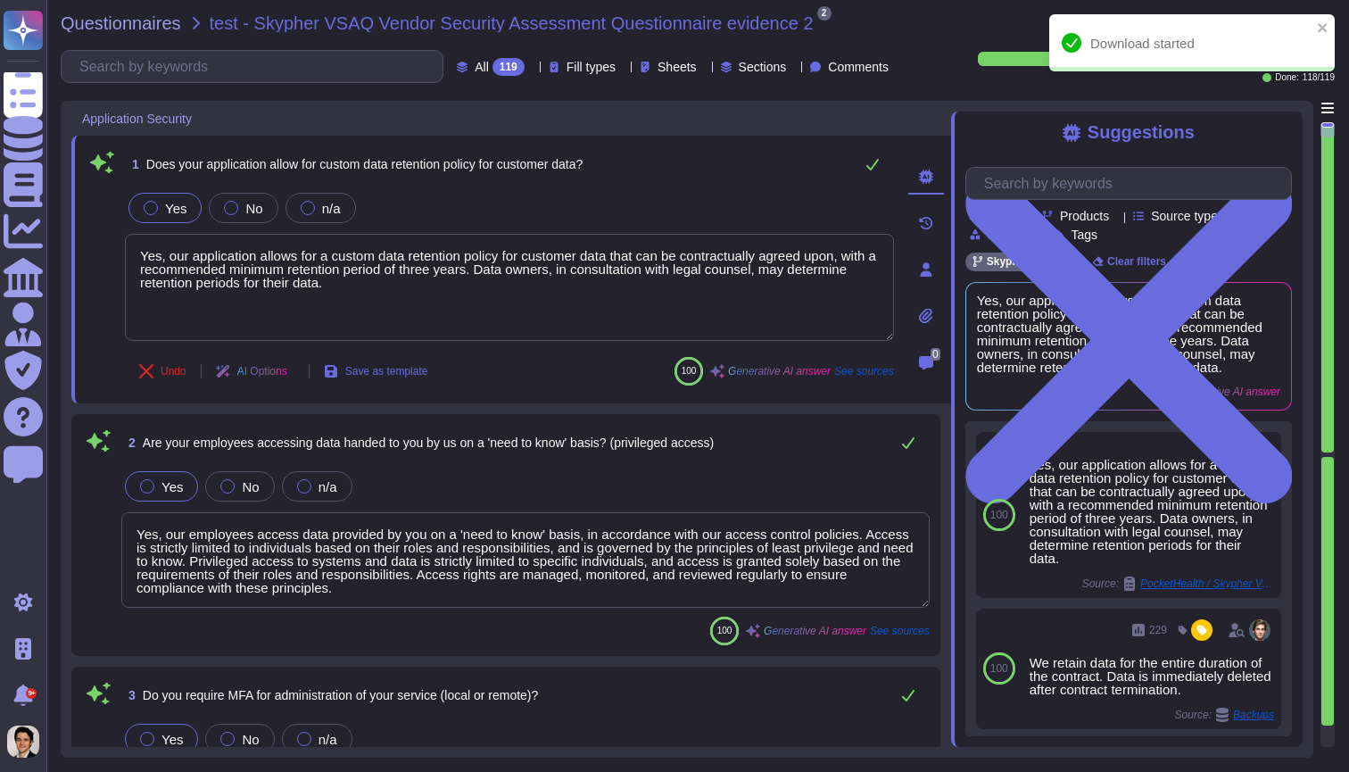
type textarea "Yes, our employees access data provided by you on a 'need to know' basis, in ac…"
click at [705, 32] on div "Questionnaires test - Skypher VSAQ Vendor Security Assessment Questionnaire evi…" at bounding box center [697, 386] width 1303 height 772
click at [1326, 30] on icon "close" at bounding box center [1322, 27] width 9 height 9
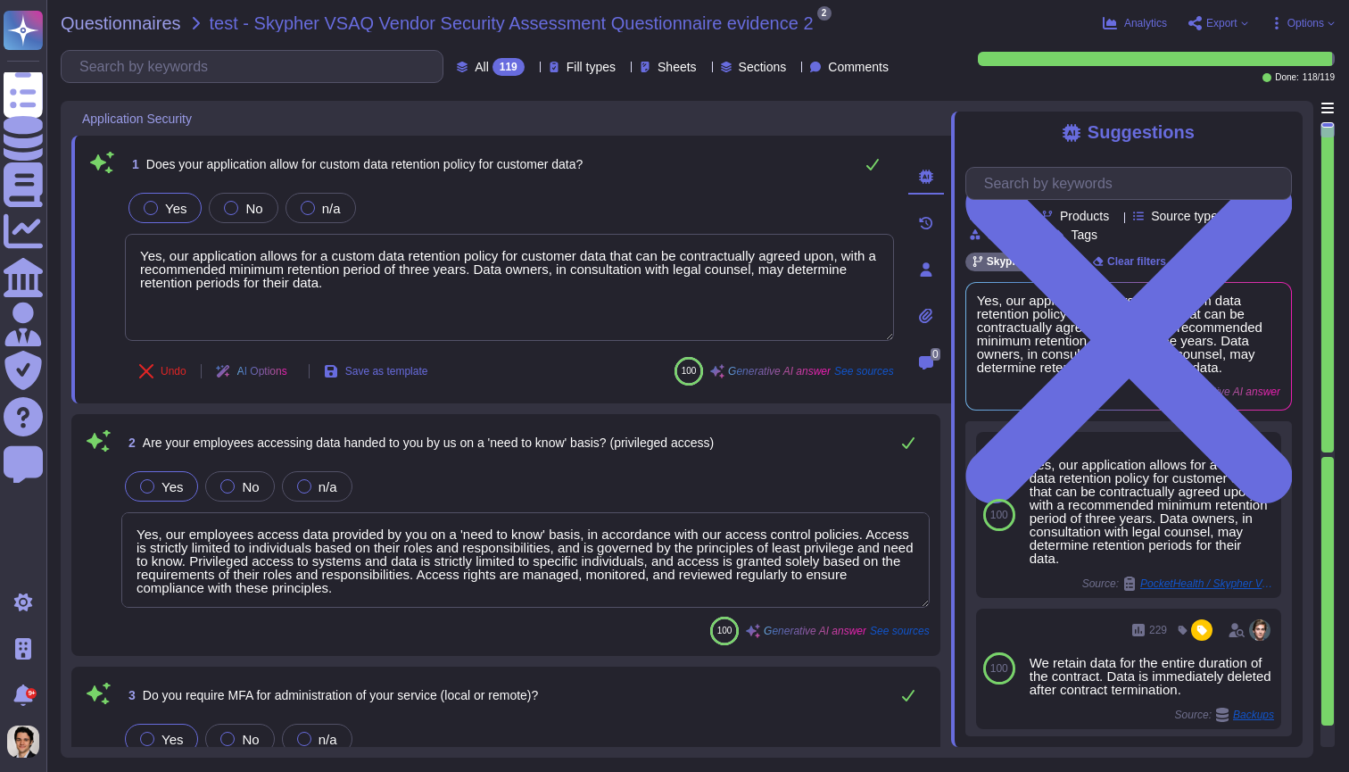
click at [1309, 18] on span "Options" at bounding box center [1306, 23] width 37 height 11
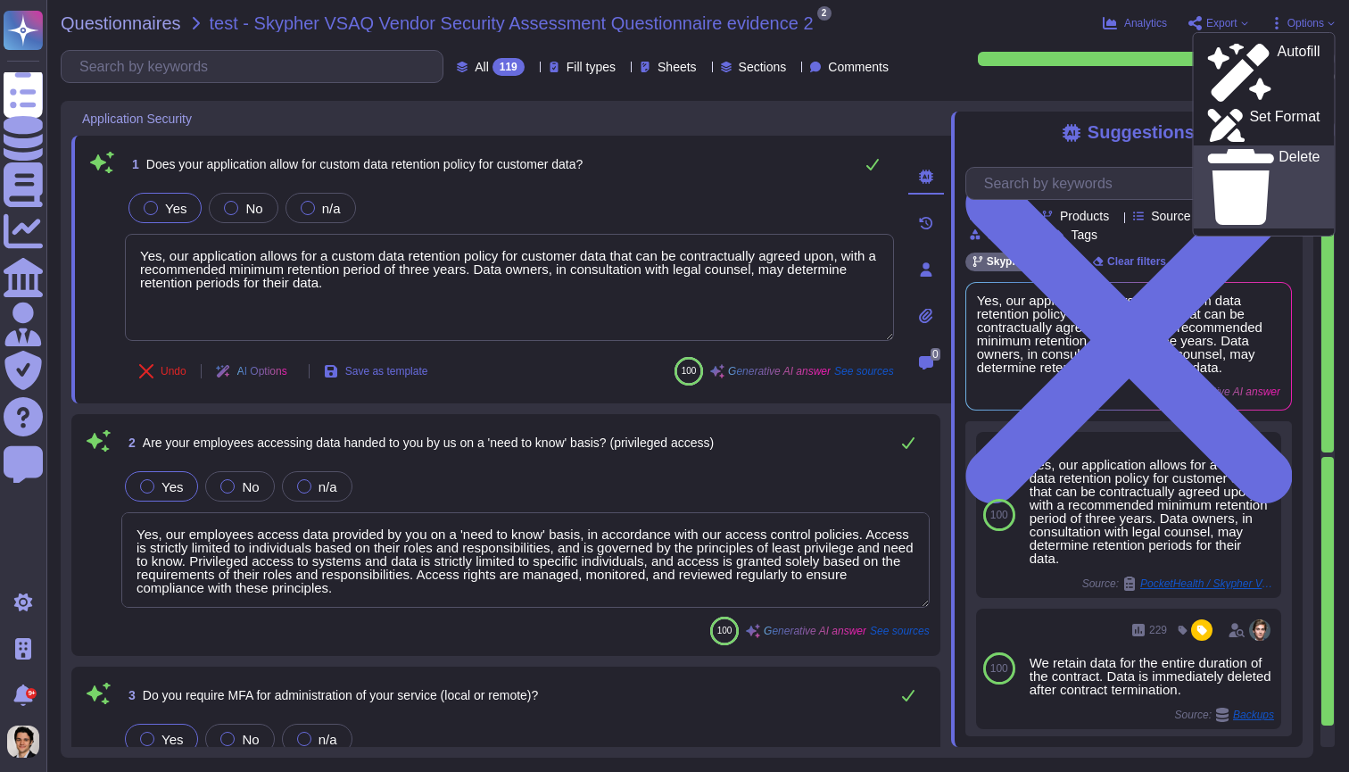
click at [1279, 150] on p "Delete" at bounding box center [1299, 187] width 41 height 75
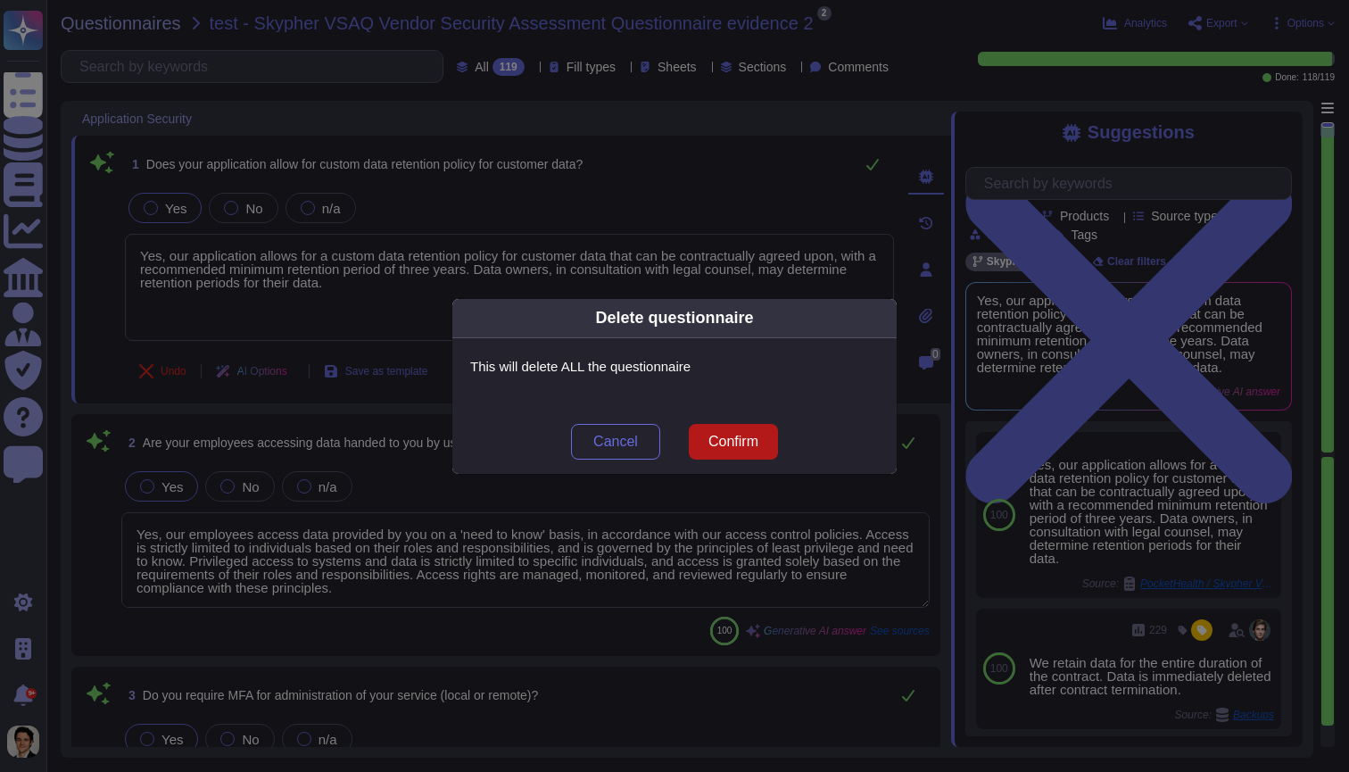
click at [738, 444] on span "Confirm" at bounding box center [734, 442] width 50 height 14
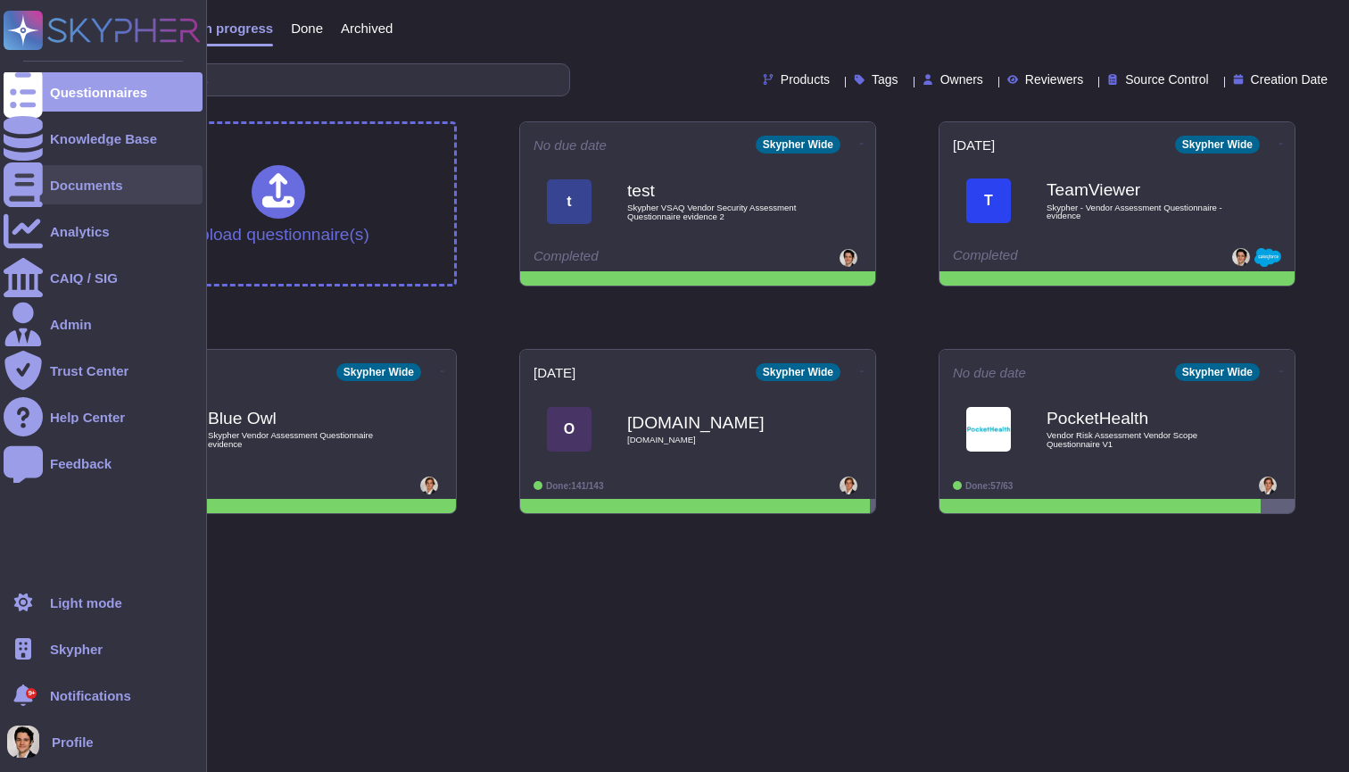
click at [37, 195] on div at bounding box center [23, 184] width 39 height 39
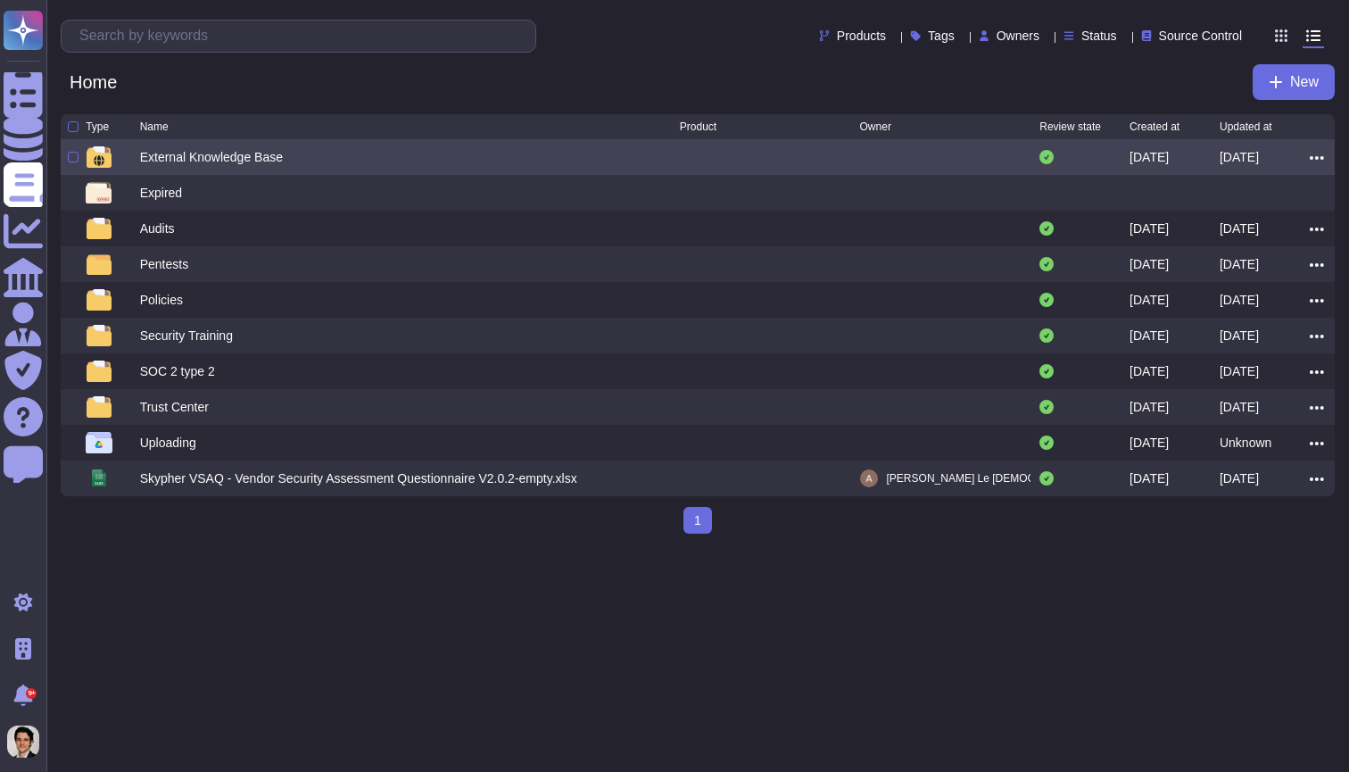
click at [279, 154] on div "External Knowledge Base" at bounding box center [211, 157] width 143 height 18
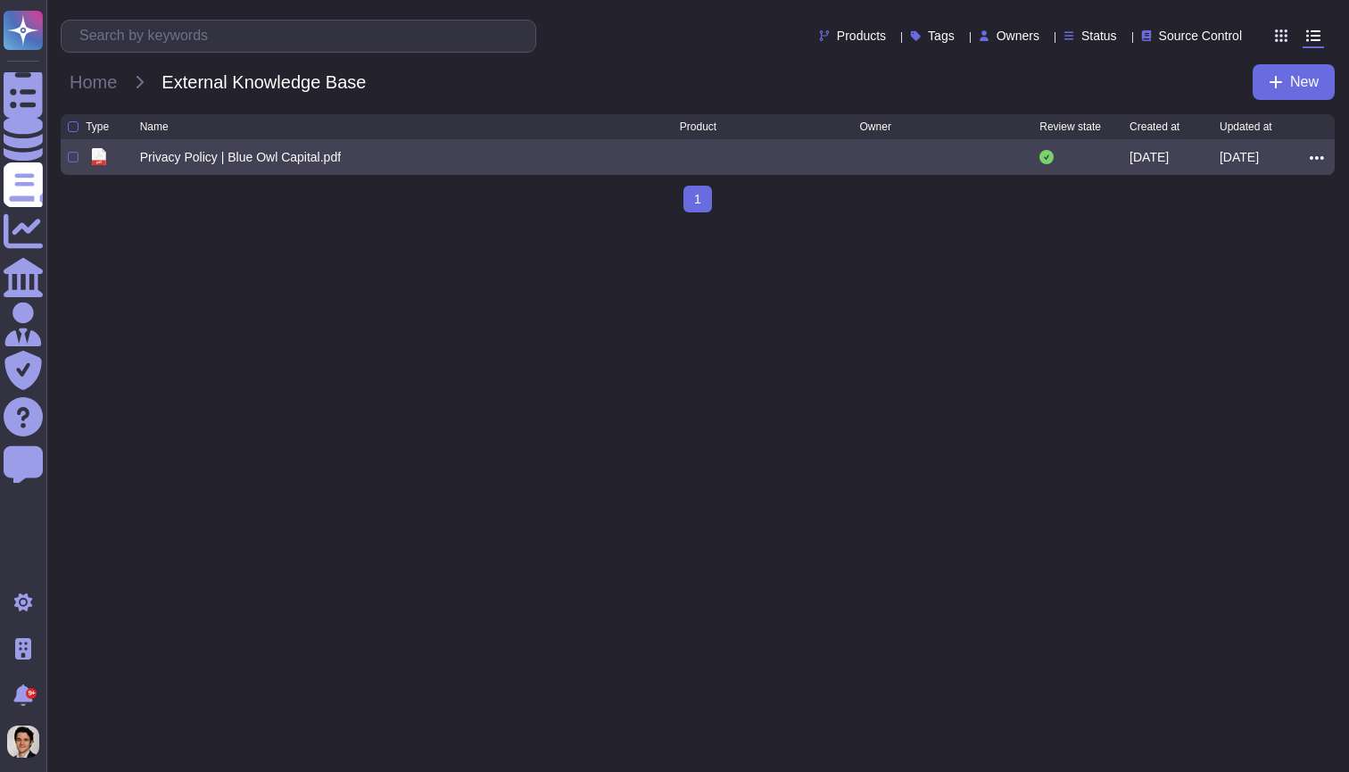
click at [1322, 160] on icon at bounding box center [1317, 158] width 14 height 4
click at [425, 172] on div "pdf Privacy Policy | Blue Owl Capital.pdf [DATE] [DATE] Preview Edit Download D…" at bounding box center [698, 157] width 1274 height 36
click at [309, 168] on div "Privacy Policy | Blue Owl Capital.pdf" at bounding box center [410, 156] width 540 height 21
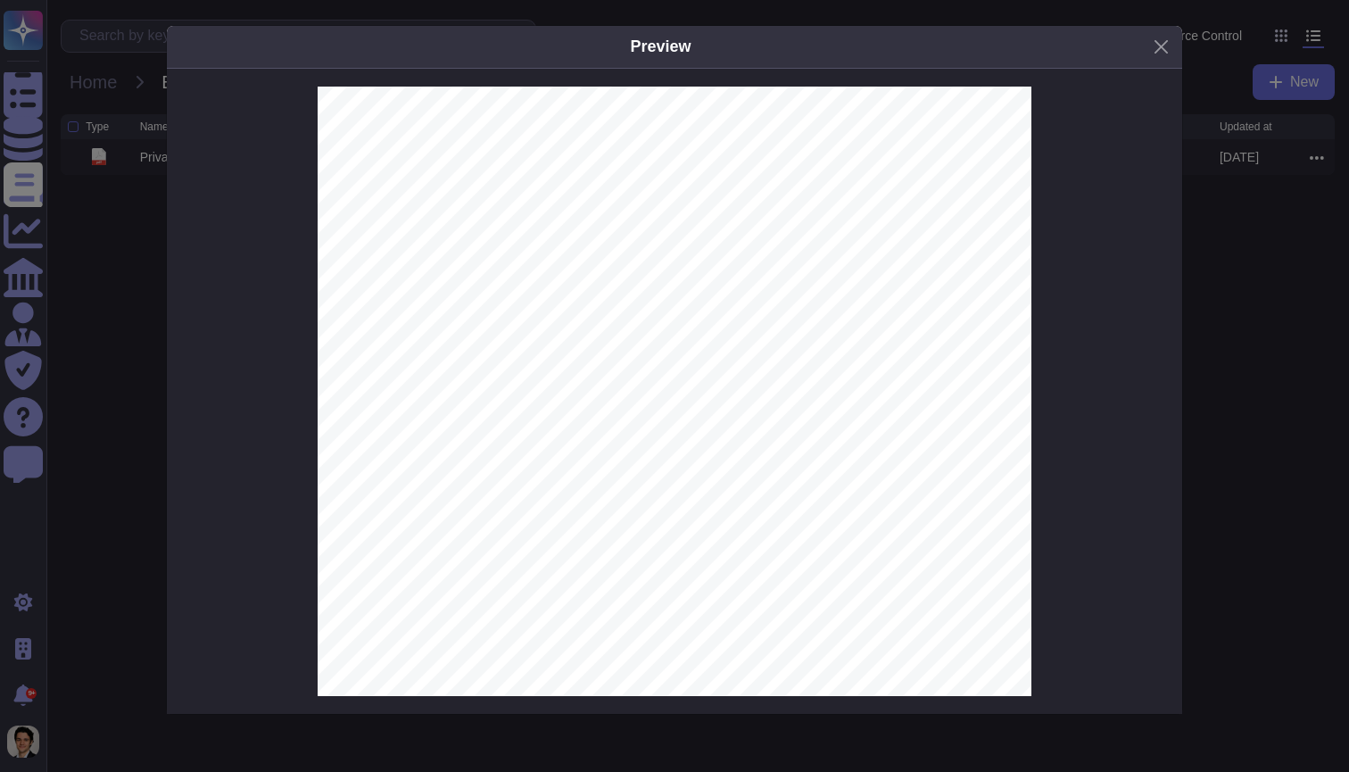
click at [1208, 371] on div "Preview Privacy Policy E   ective Date: [DATE] Blue Owl Capital Inc. and its a …" at bounding box center [674, 386] width 1349 height 772
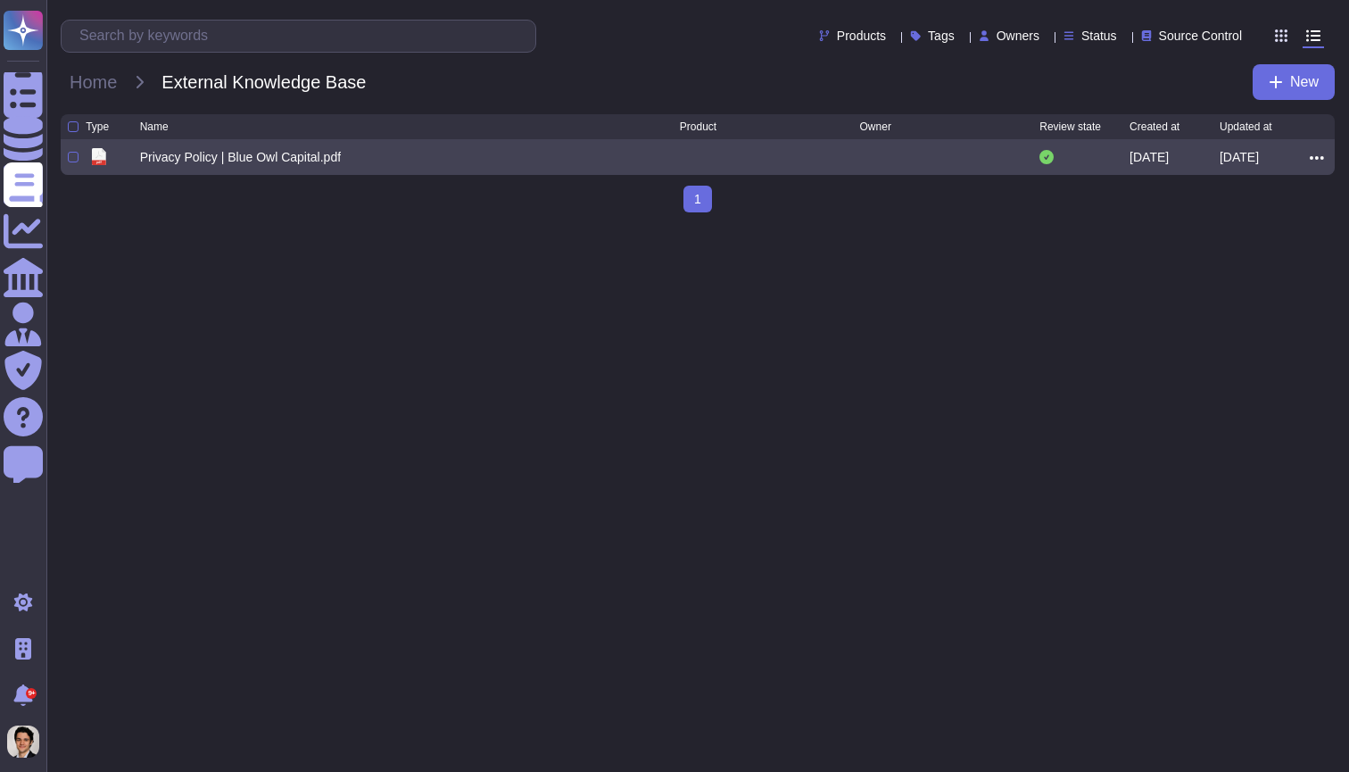
click at [1315, 160] on icon at bounding box center [1317, 158] width 14 height 16
click at [1236, 268] on link "Delete" at bounding box center [1252, 261] width 141 height 25
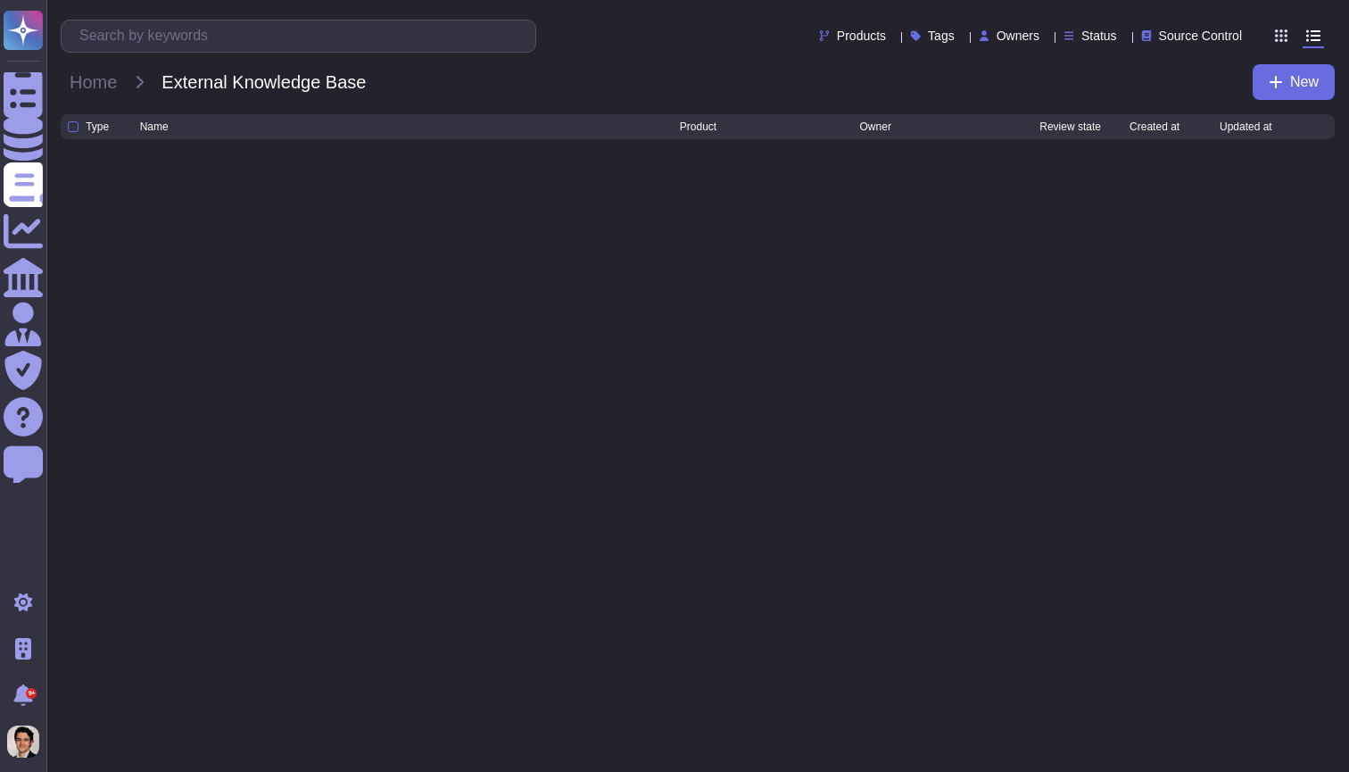
click at [94, 67] on div "Home External Knowledge Base New" at bounding box center [698, 82] width 1274 height 36
click at [89, 82] on span "Home" at bounding box center [93, 82] width 65 height 27
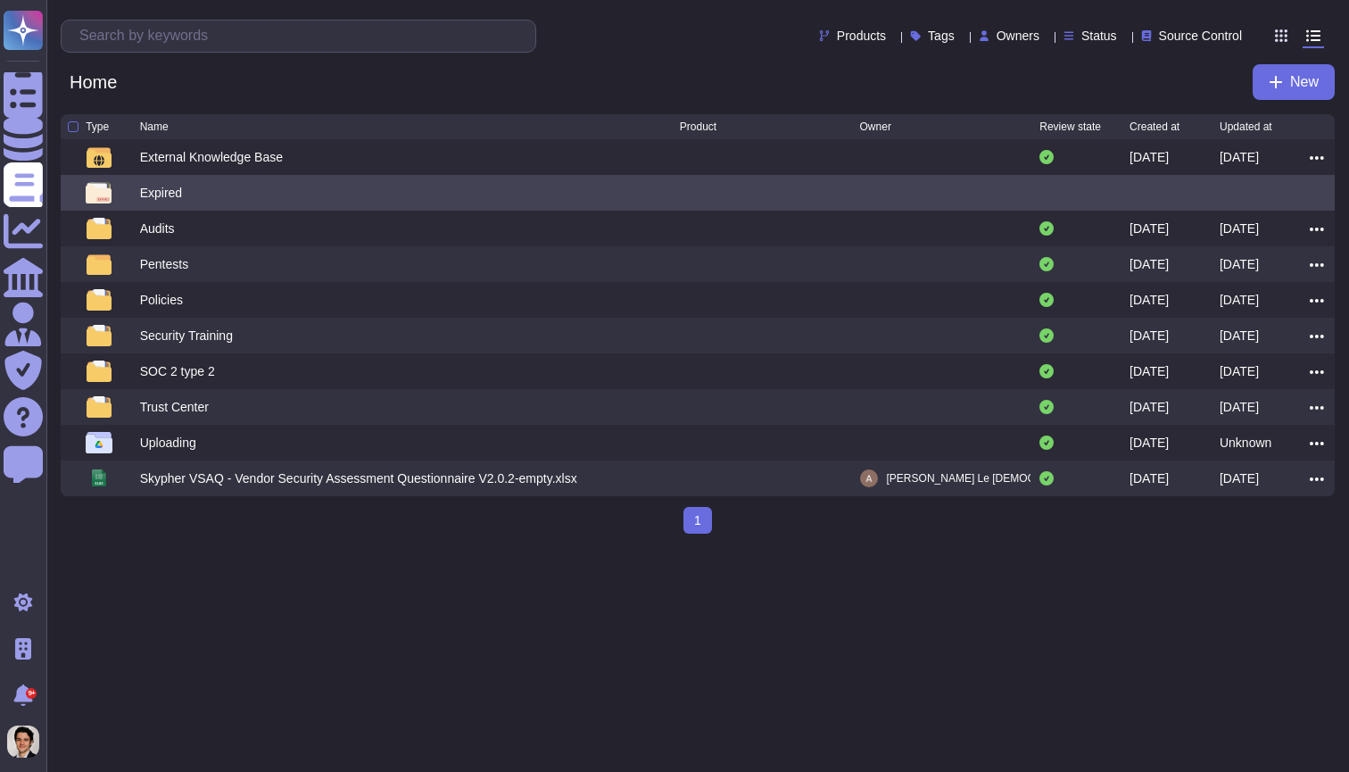
click at [263, 192] on div "Expired" at bounding box center [410, 192] width 540 height 21
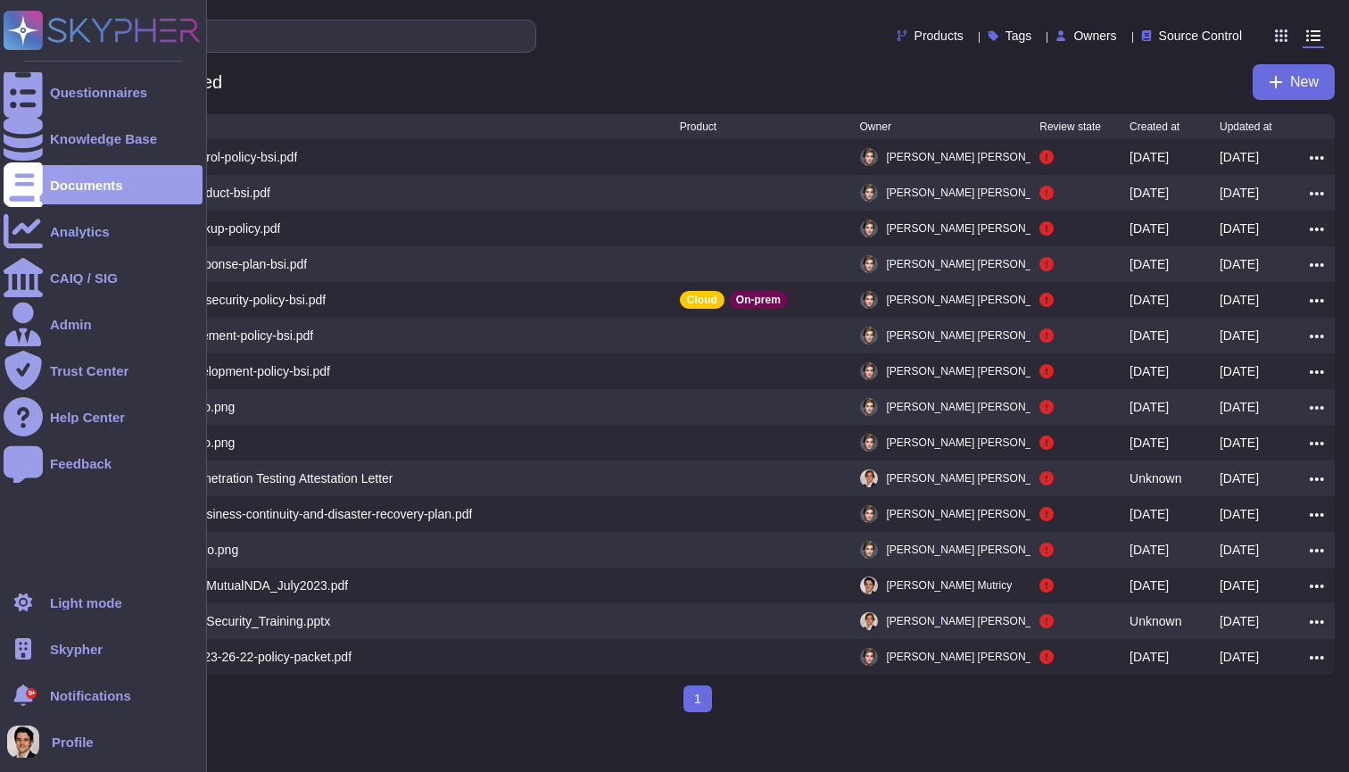
click at [57, 69] on div "Questionnaires Knowledge Base Documents Analytics CAIQ / SIG Admin Trust Center…" at bounding box center [103, 291] width 199 height 561
click at [83, 91] on div "Questionnaires" at bounding box center [98, 92] width 97 height 13
